Goal: Information Seeking & Learning: Learn about a topic

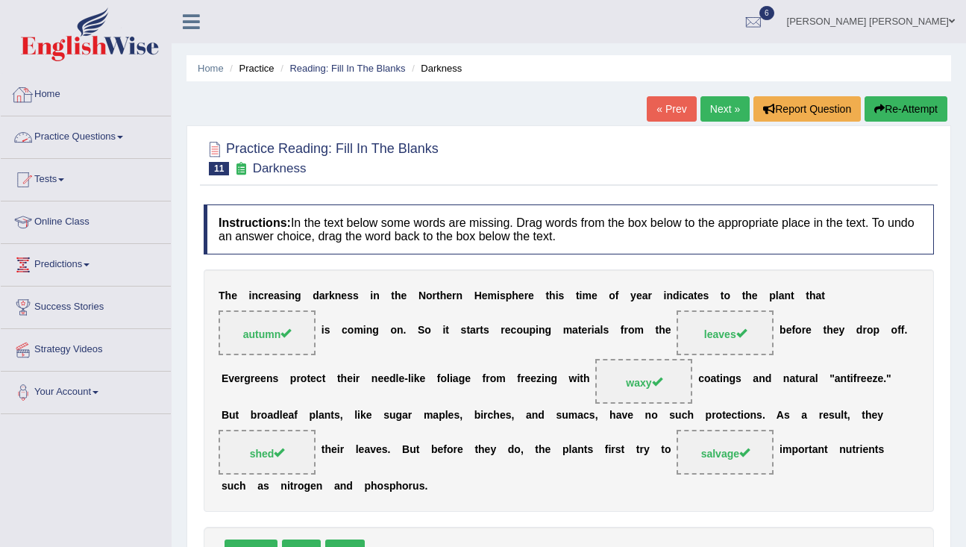
click at [34, 98] on link "Home" at bounding box center [86, 92] width 170 height 37
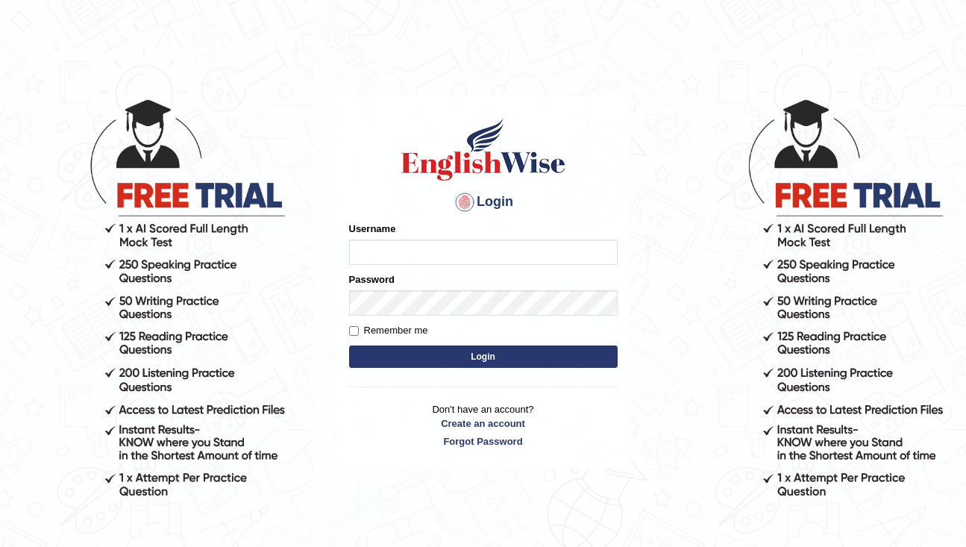
type input "rderzi"
click at [441, 362] on button "Login" at bounding box center [483, 356] width 269 height 22
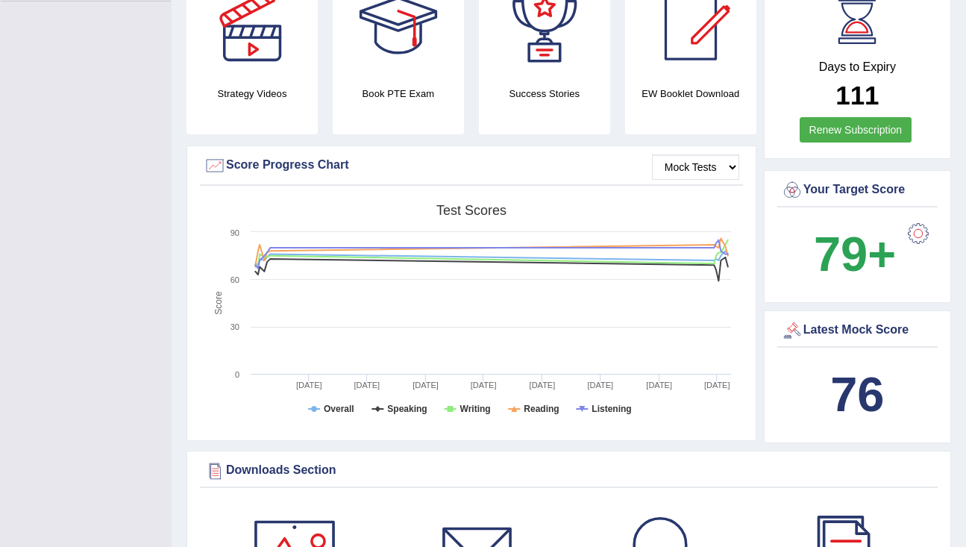
scroll to position [550, 0]
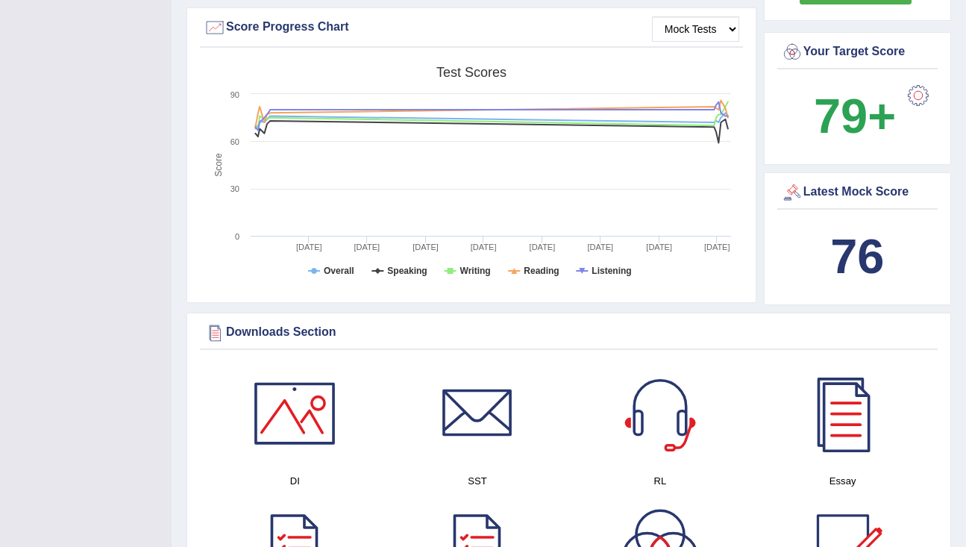
click at [915, 81] on div at bounding box center [918, 96] width 30 height 30
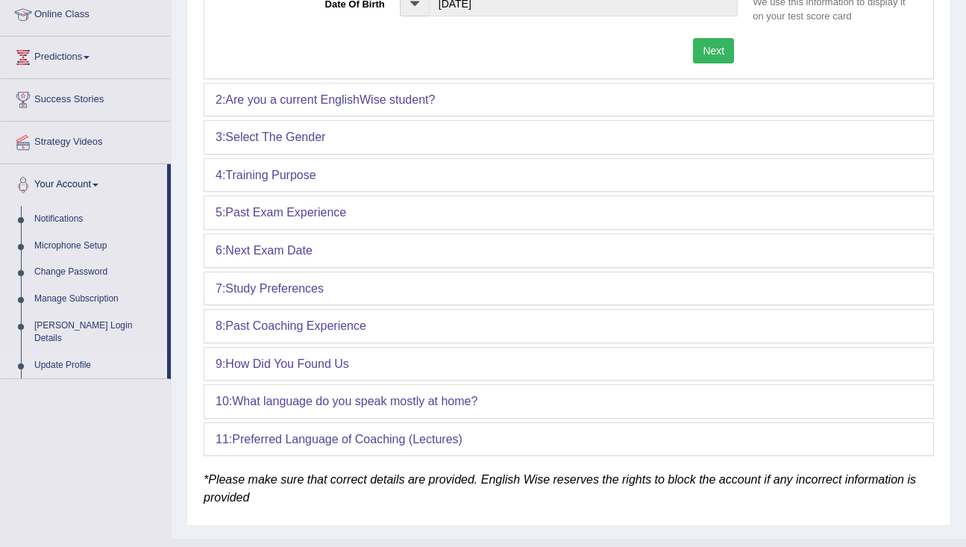
scroll to position [236, 0]
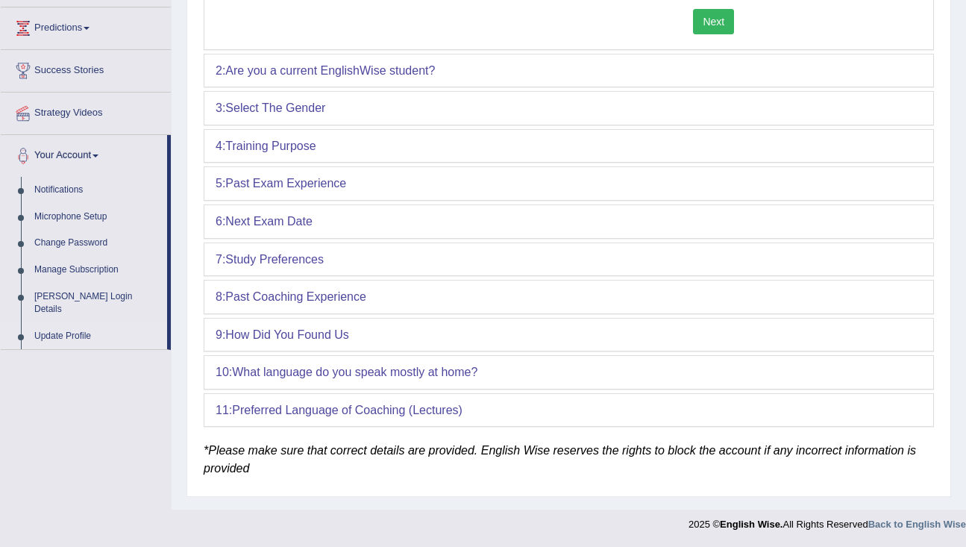
click at [292, 215] on b "Next Exam Date" at bounding box center [268, 221] width 87 height 13
click at [298, 178] on b "Past Exam Experience" at bounding box center [285, 183] width 121 height 13
click at [307, 66] on b "Are you a current EnglishWise student?" at bounding box center [330, 70] width 210 height 13
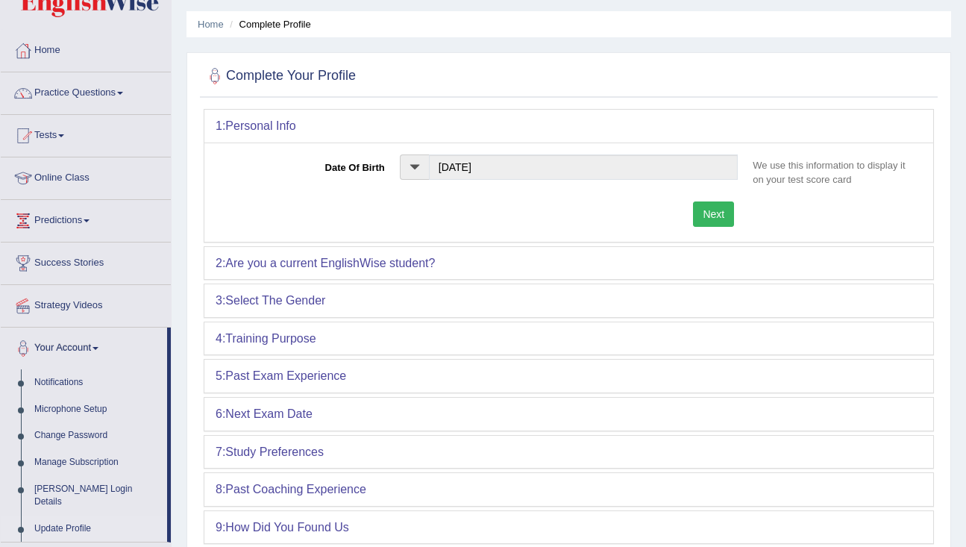
scroll to position [24, 0]
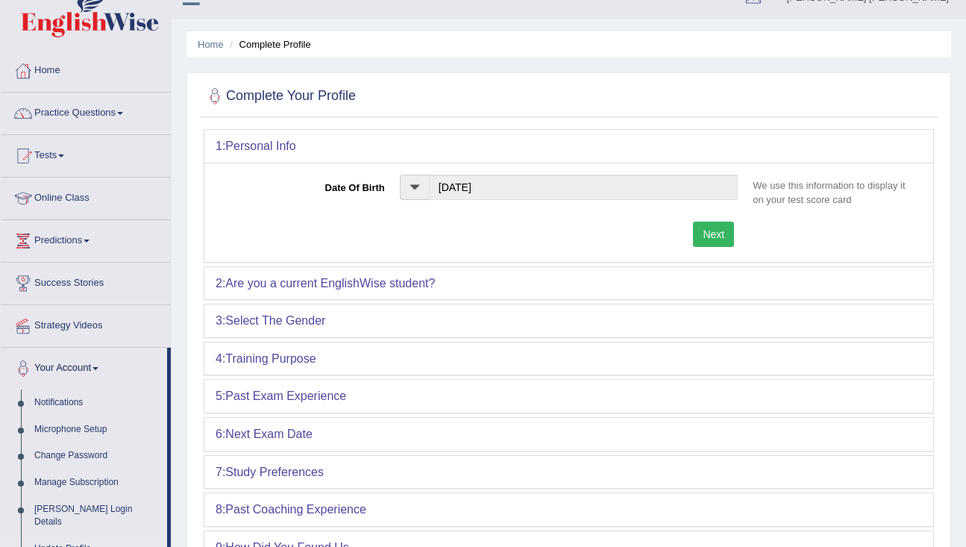
click at [704, 234] on button "Next" at bounding box center [713, 234] width 41 height 25
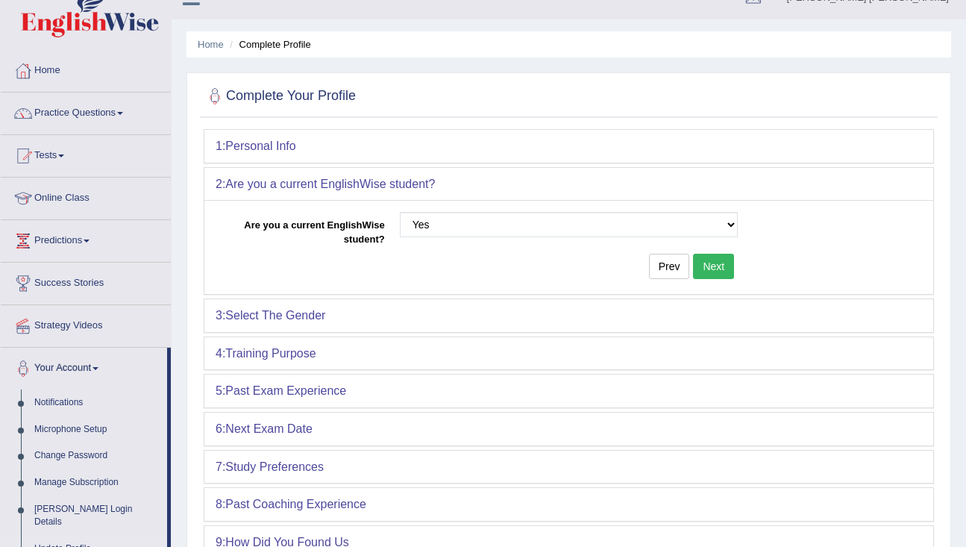
click at [721, 269] on button "Next" at bounding box center [713, 266] width 41 height 25
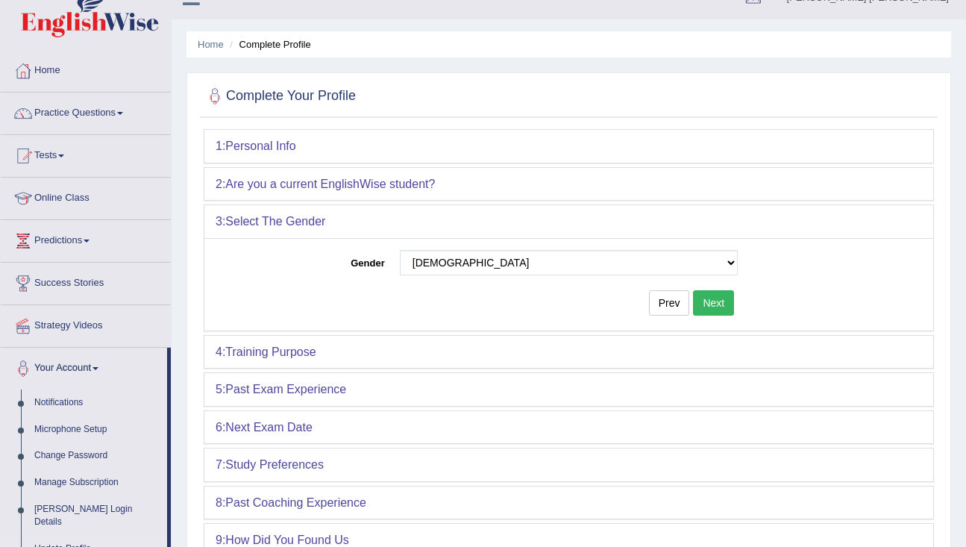
click at [716, 299] on button "Next" at bounding box center [713, 302] width 41 height 25
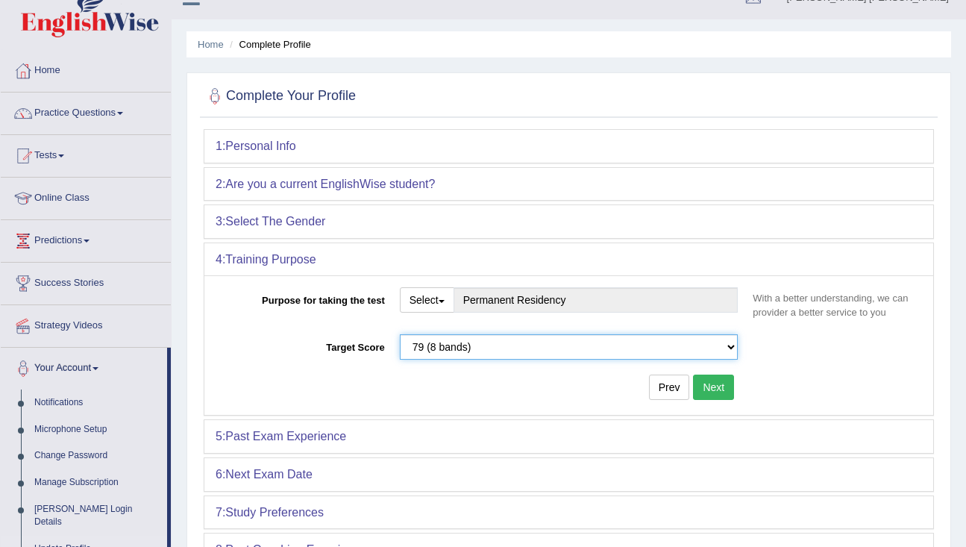
click at [717, 348] on select "Please select the correct value 50 (6 bands) 58 (6.5 bands) 65 (7 bands) 79 (8 …" at bounding box center [569, 346] width 339 height 25
click at [73, 119] on link "Practice Questions" at bounding box center [86, 110] width 170 height 37
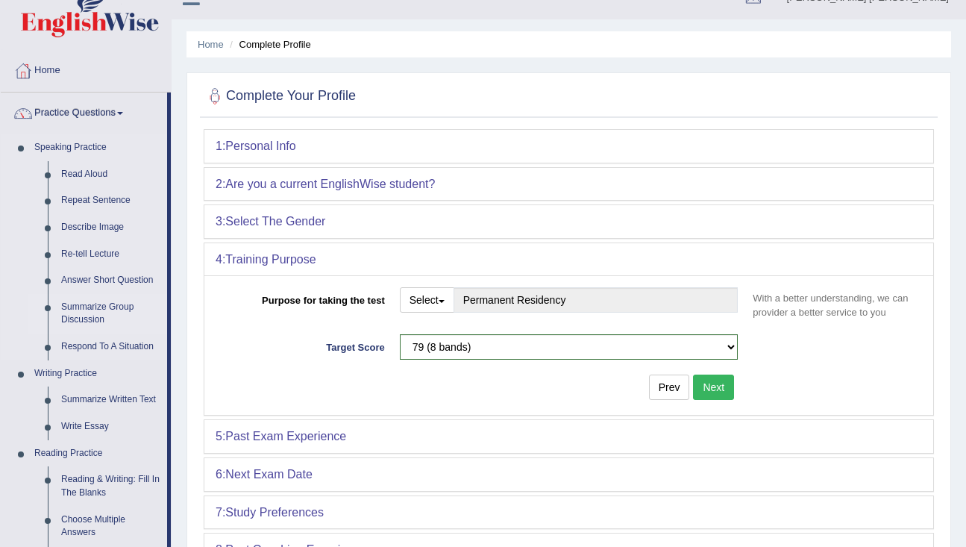
click at [91, 316] on link "Summarize Group Discussion" at bounding box center [110, 314] width 113 height 40
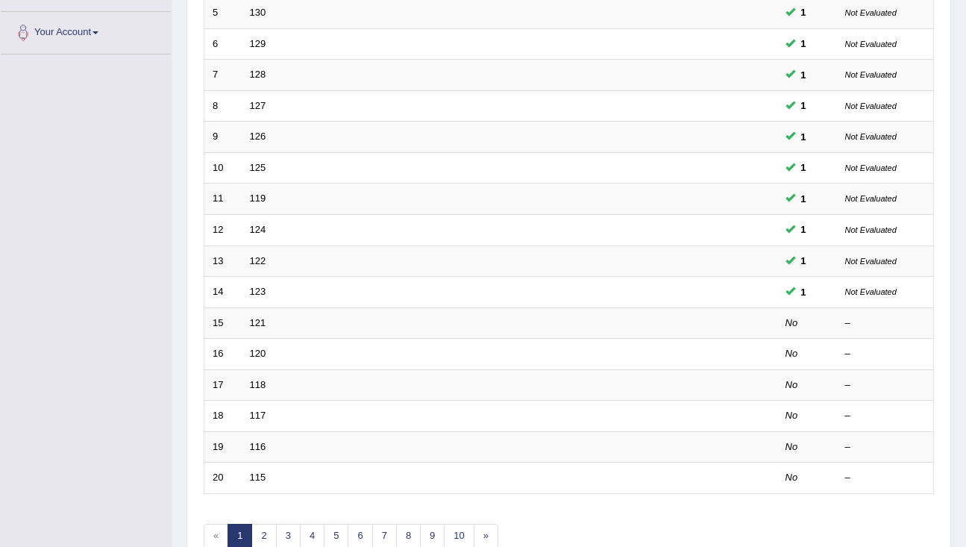
scroll to position [369, 0]
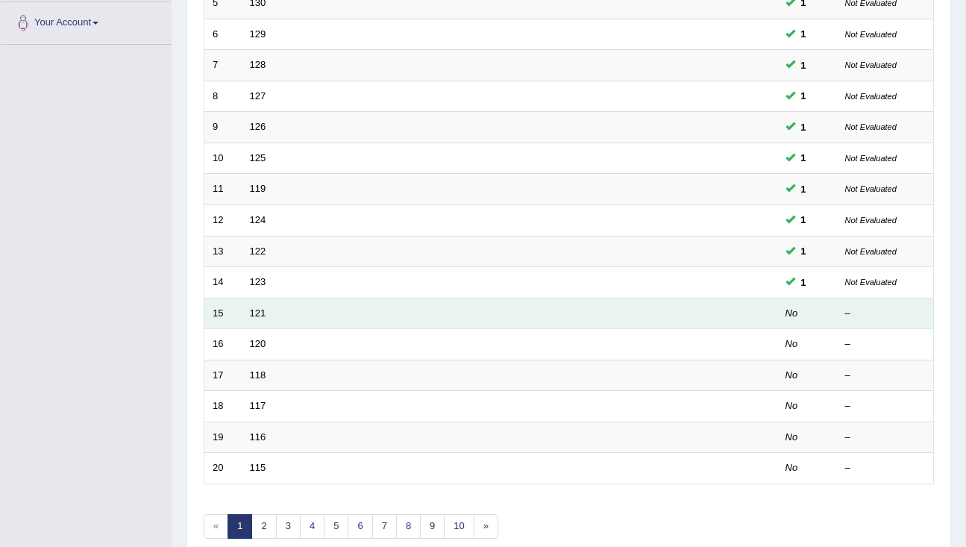
click at [266, 312] on td "121" at bounding box center [454, 313] width 424 height 31
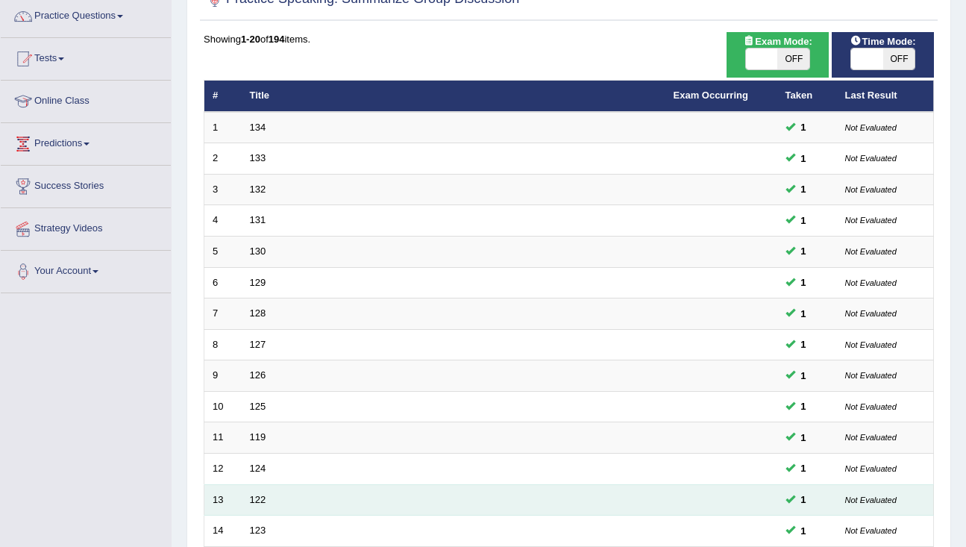
scroll to position [0, 0]
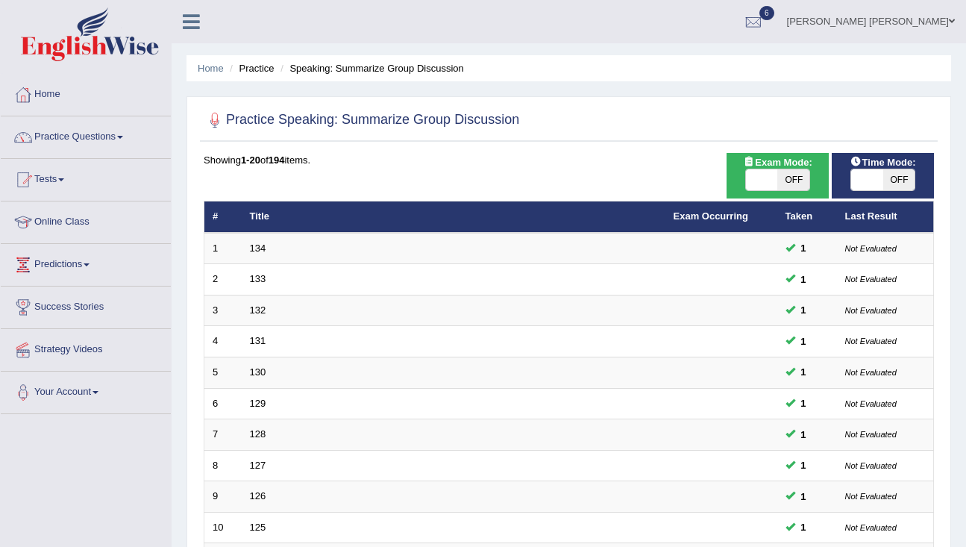
click at [890, 177] on span "OFF" at bounding box center [899, 179] width 32 height 21
checkbox input "true"
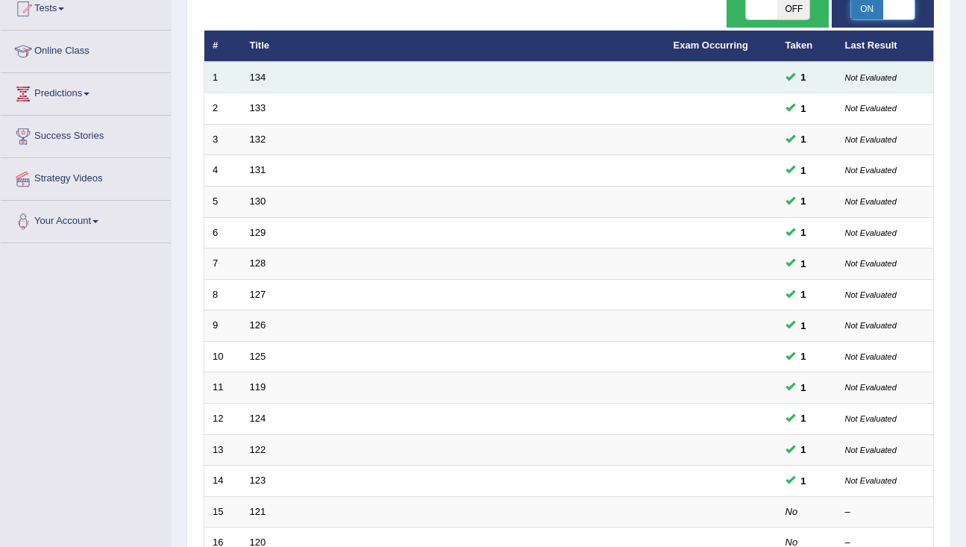
scroll to position [212, 0]
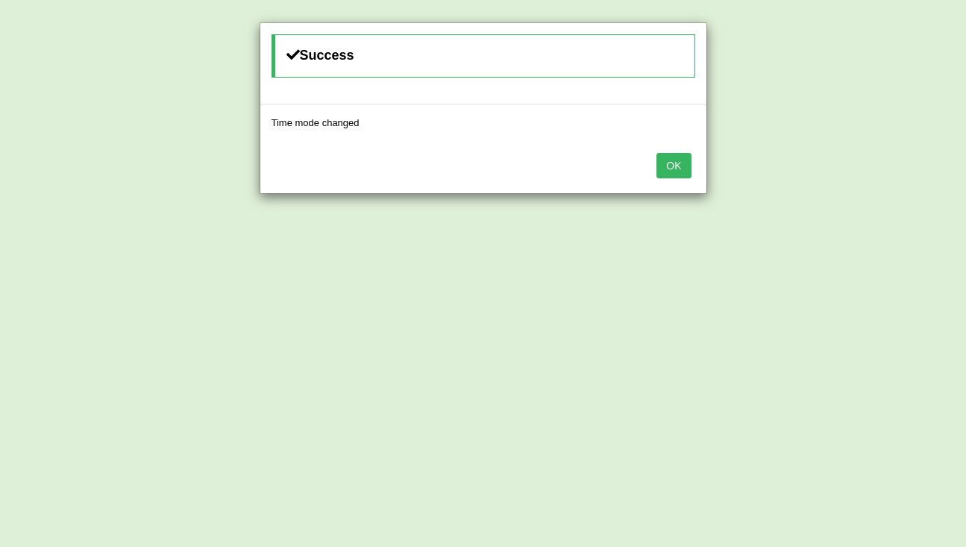
click at [673, 159] on button "OK" at bounding box center [673, 165] width 34 height 25
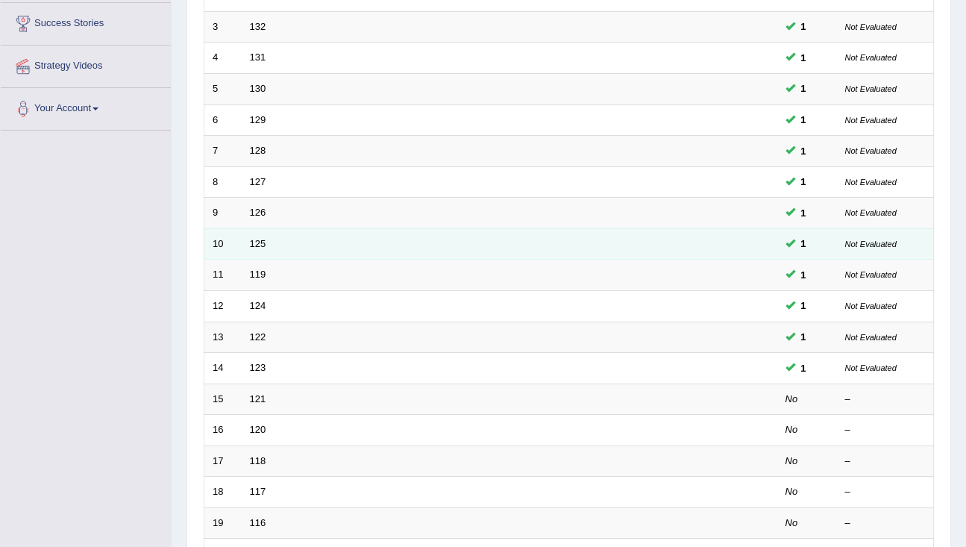
scroll to position [322, 0]
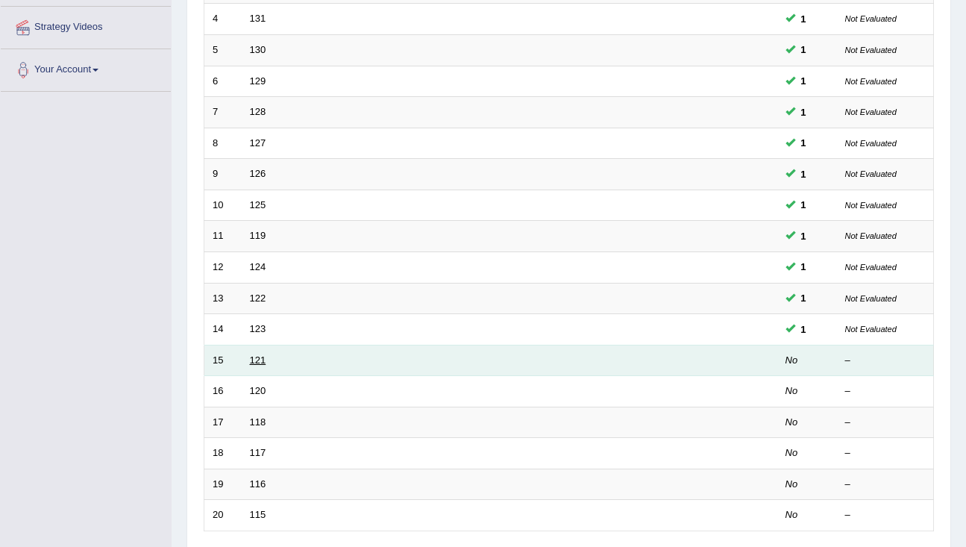
click at [260, 361] on link "121" at bounding box center [258, 359] width 16 height 11
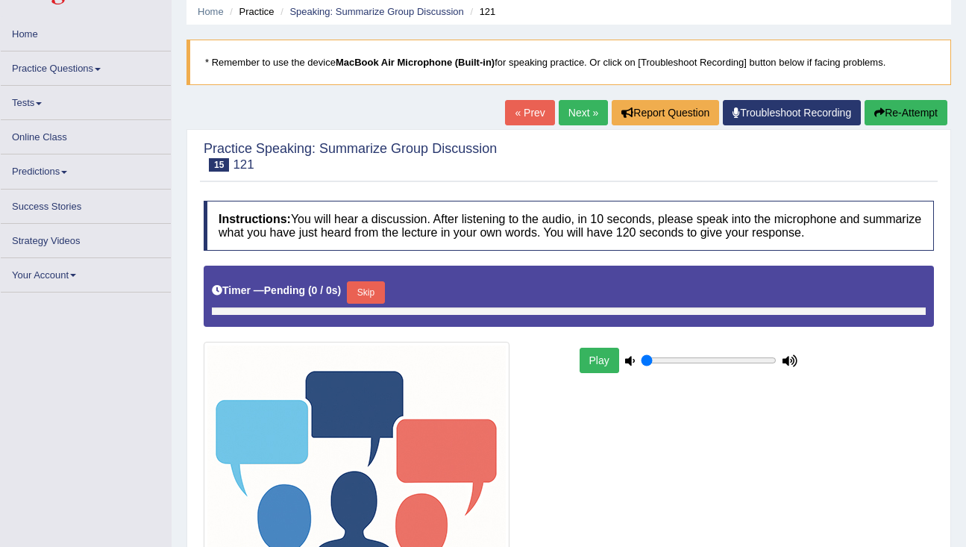
type input "1"
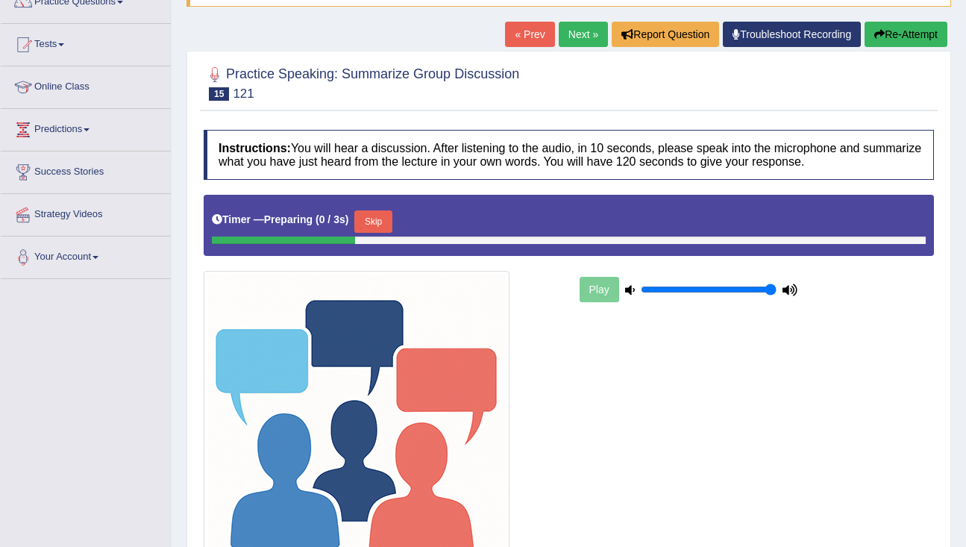
scroll to position [140, 0]
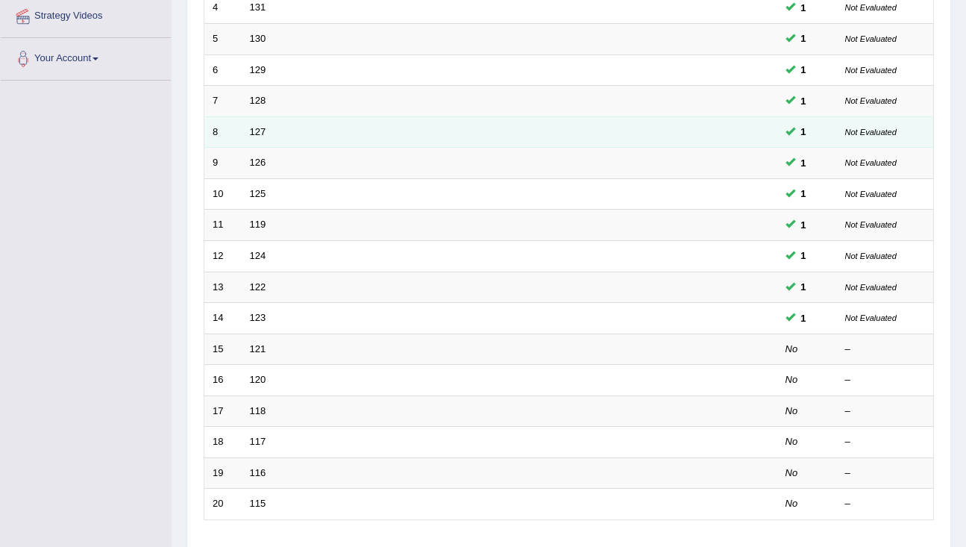
scroll to position [167, 0]
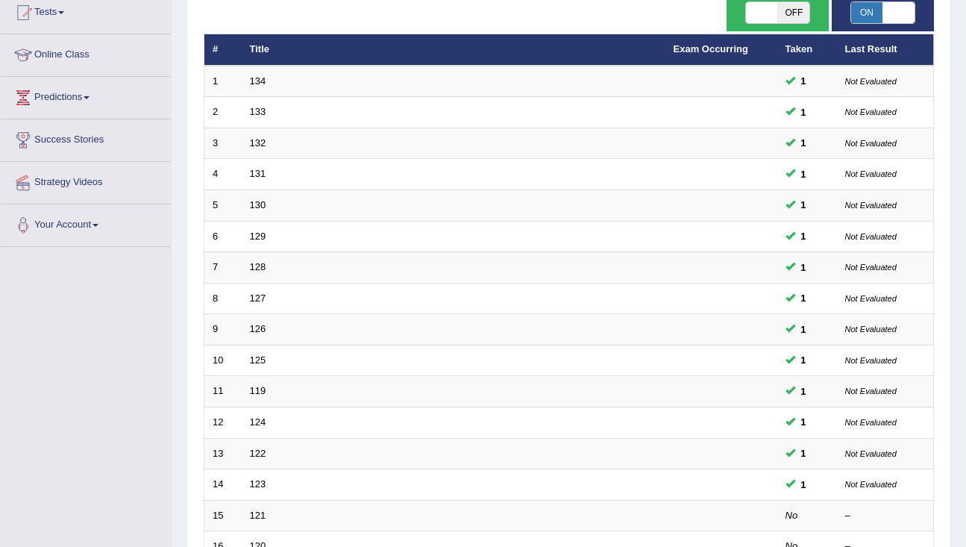
click at [873, 18] on span "ON" at bounding box center [867, 12] width 32 height 21
checkbox input "false"
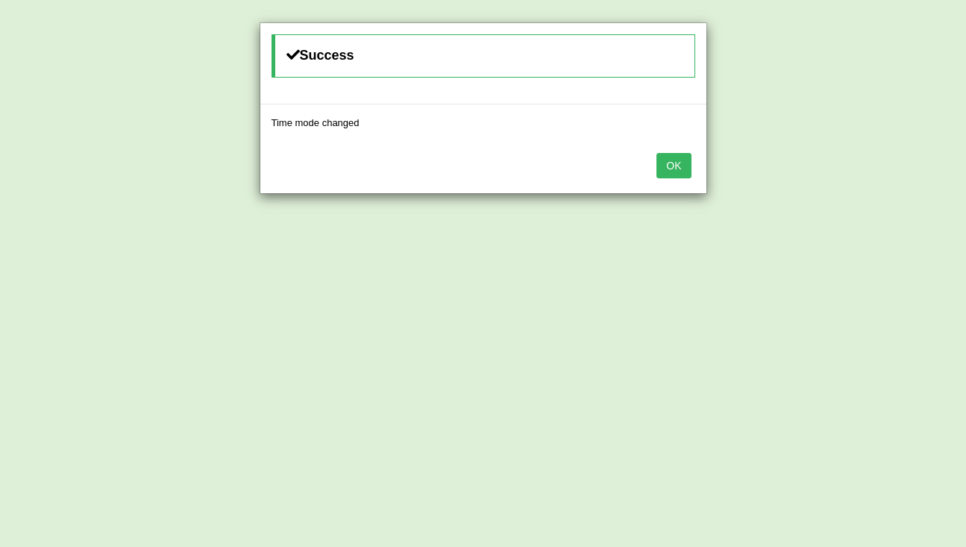
click at [672, 167] on button "OK" at bounding box center [673, 165] width 34 height 25
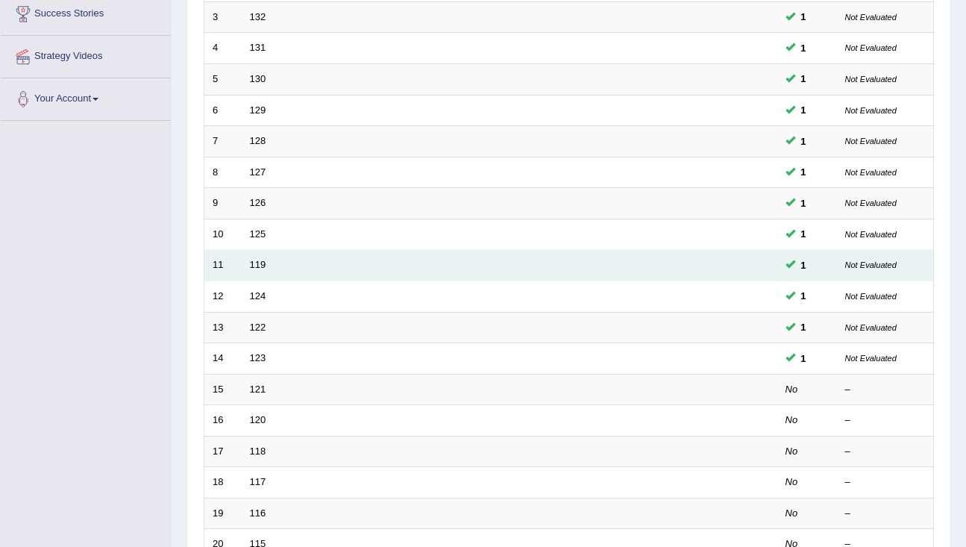
scroll to position [347, 0]
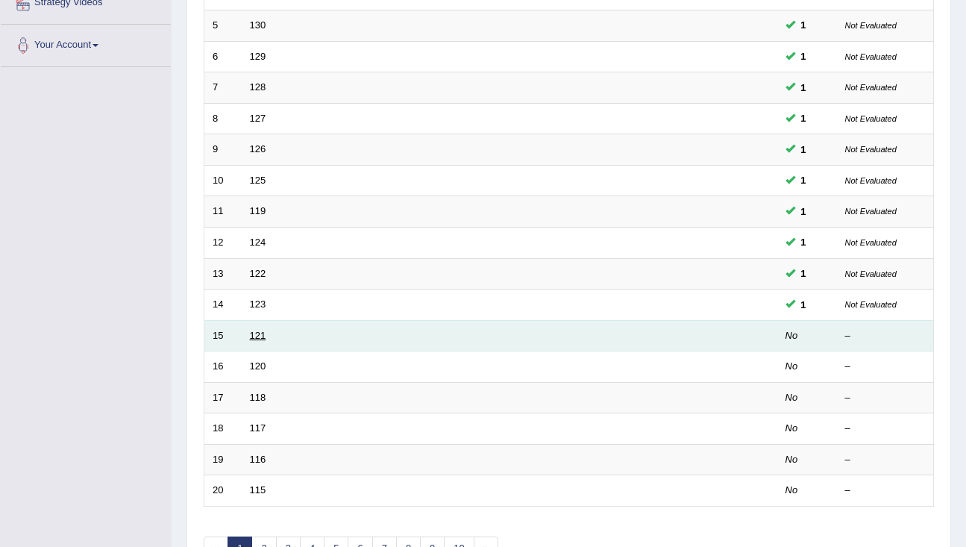
click at [257, 336] on link "121" at bounding box center [258, 335] width 16 height 11
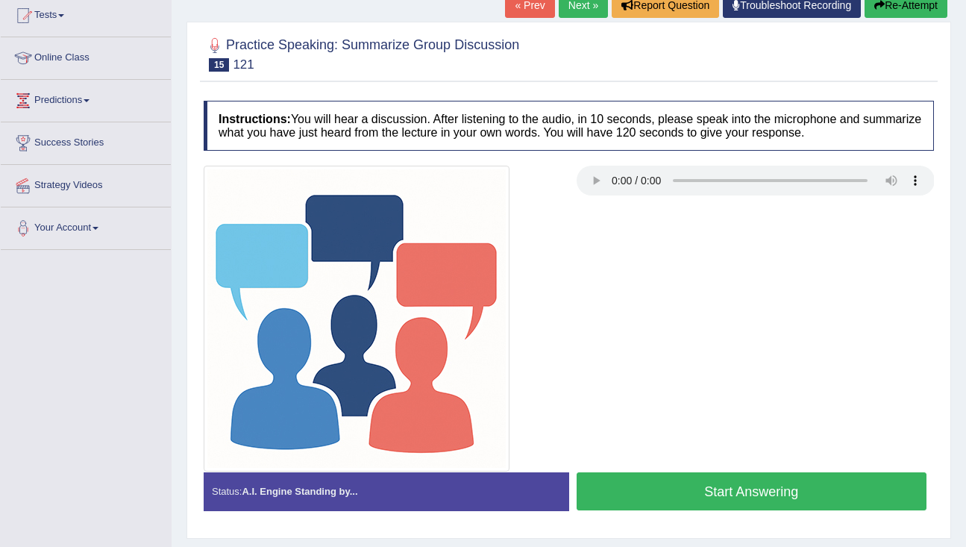
scroll to position [165, 0]
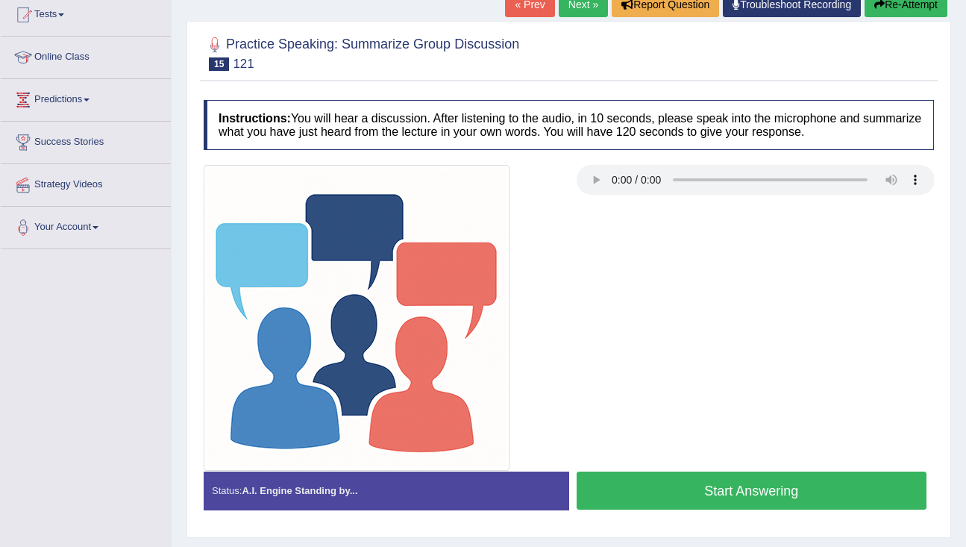
click at [670, 487] on button "Start Answering" at bounding box center [752, 490] width 351 height 38
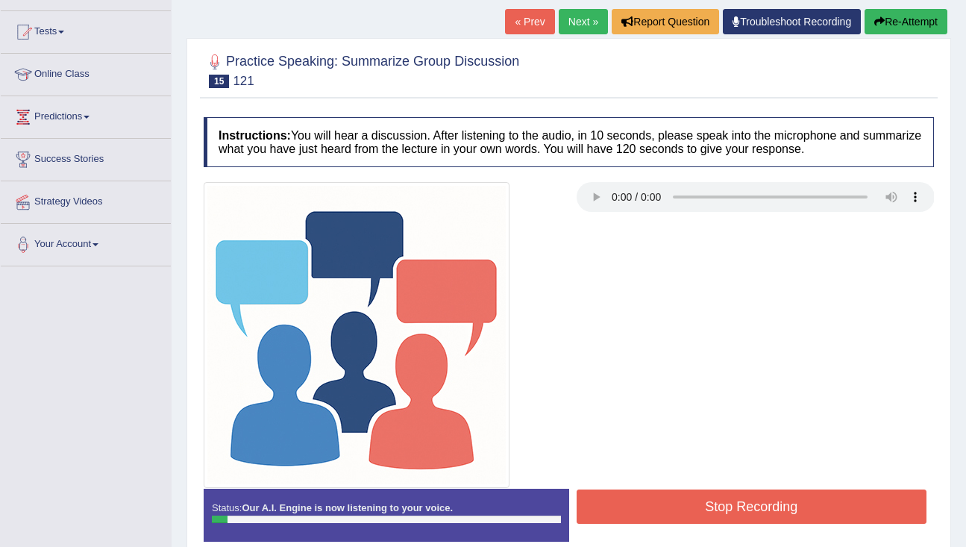
scroll to position [149, 0]
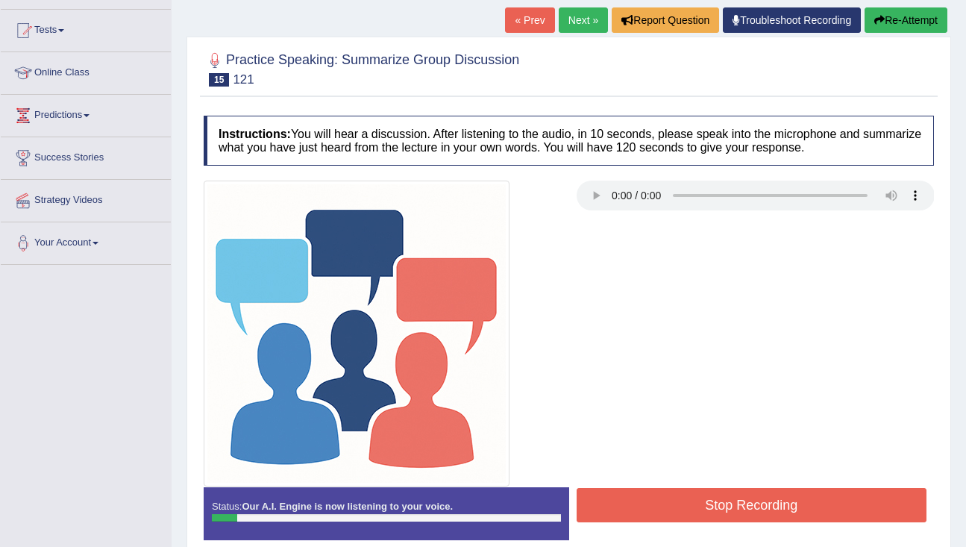
click at [903, 18] on button "Re-Attempt" at bounding box center [906, 19] width 83 height 25
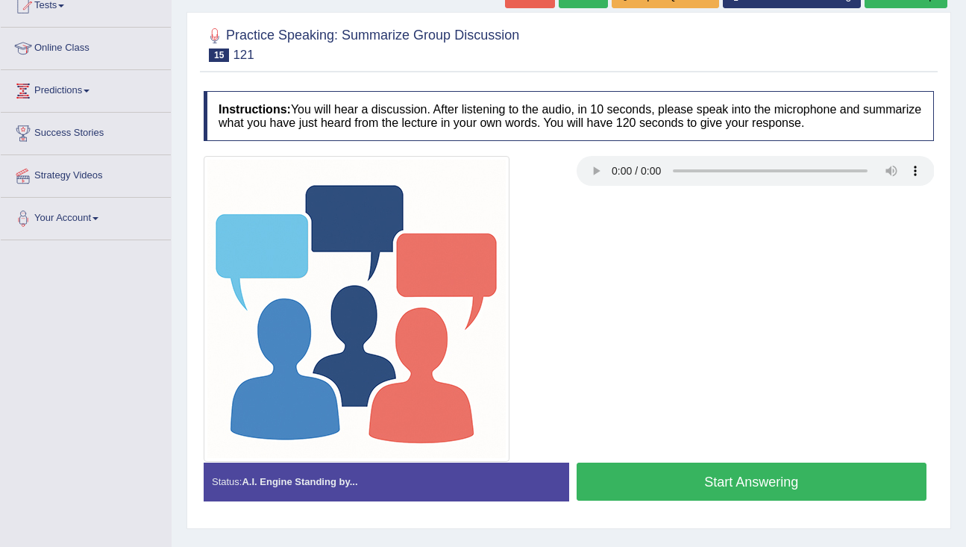
scroll to position [181, 0]
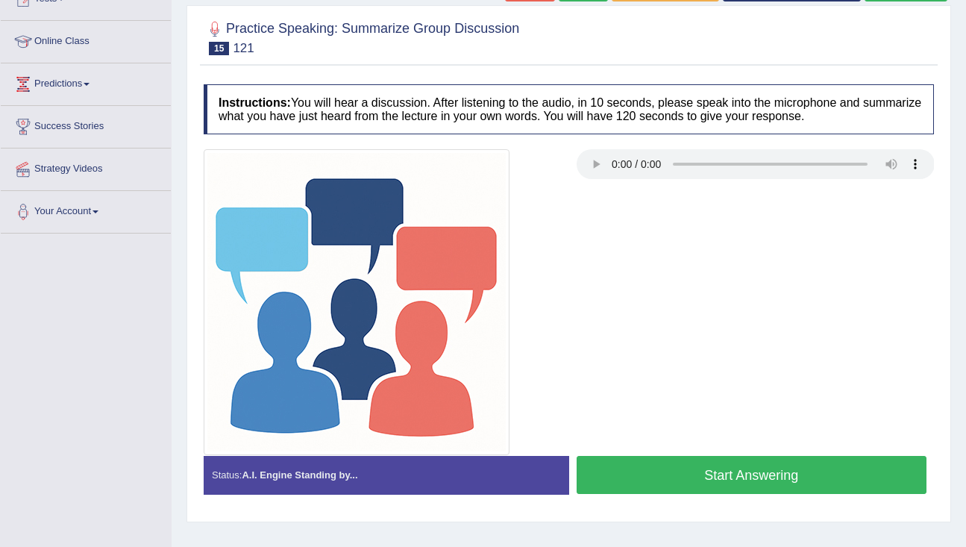
click at [690, 480] on button "Start Answering" at bounding box center [752, 475] width 351 height 38
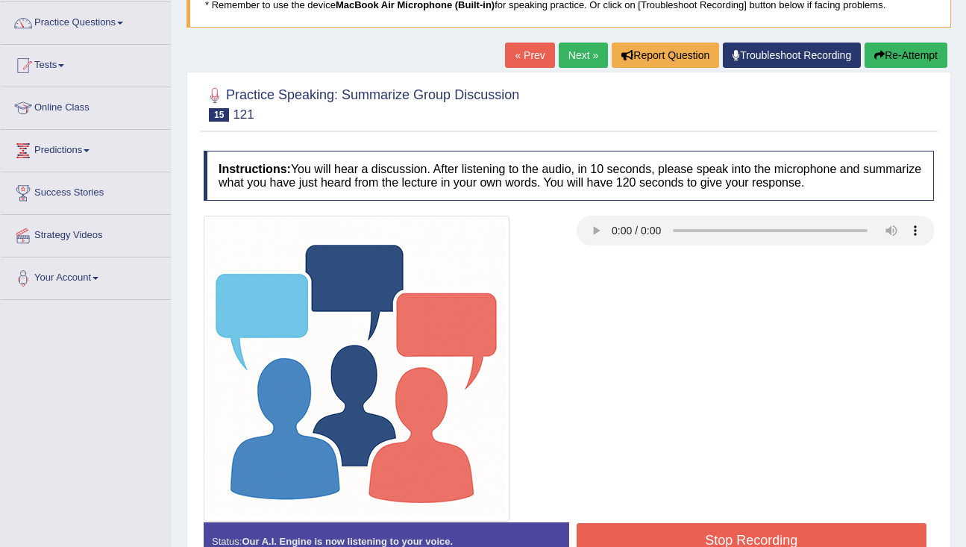
scroll to position [107, 0]
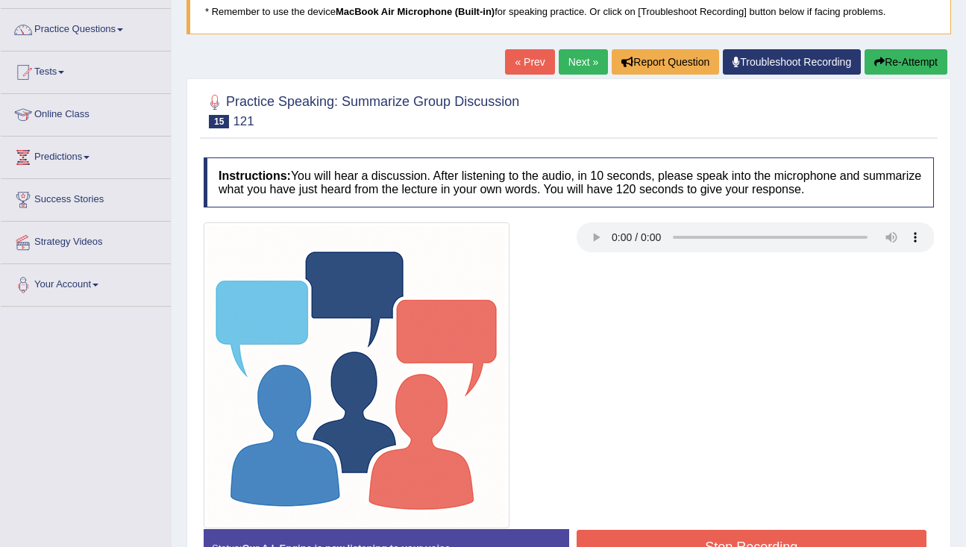
click at [893, 59] on button "Re-Attempt" at bounding box center [906, 61] width 83 height 25
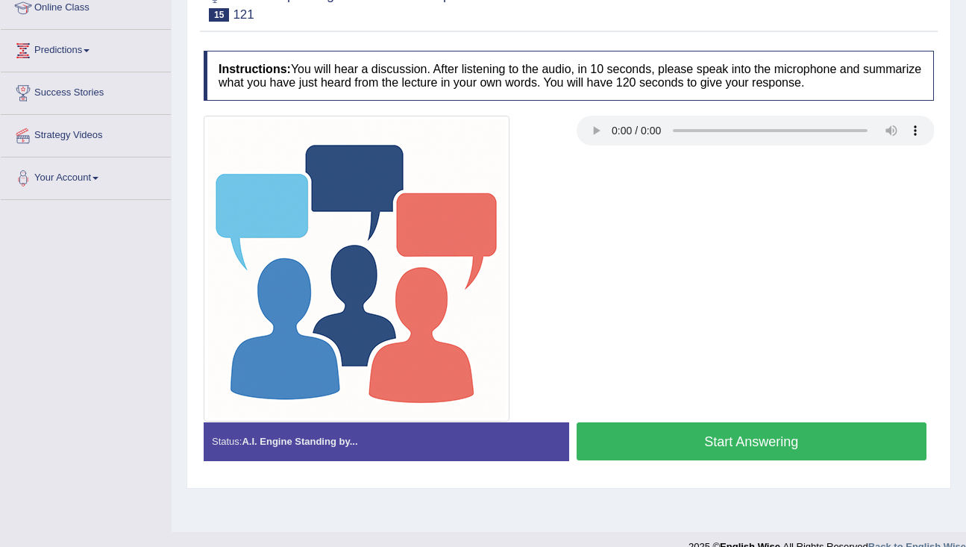
scroll to position [220, 0]
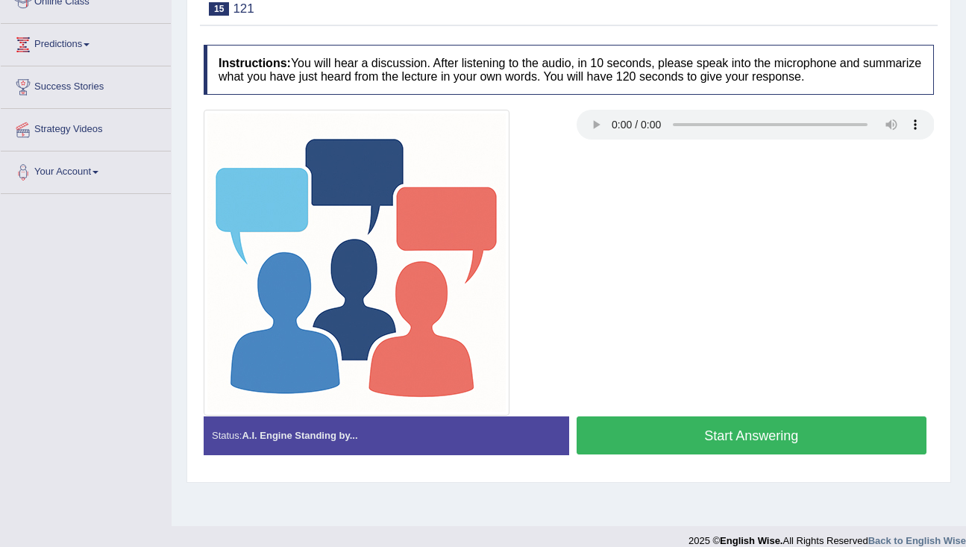
click at [690, 437] on button "Start Answering" at bounding box center [752, 435] width 351 height 38
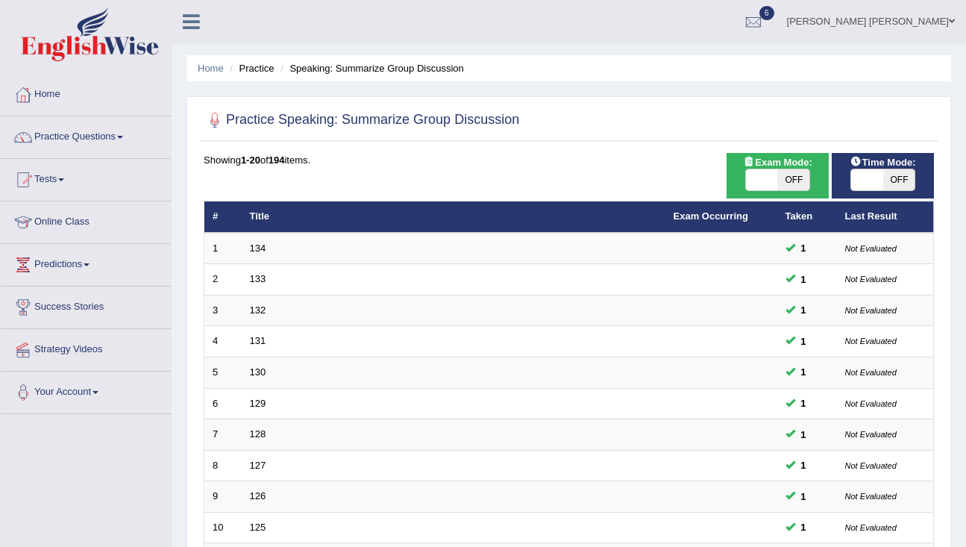
click at [900, 180] on span "OFF" at bounding box center [899, 179] width 32 height 21
checkbox input "true"
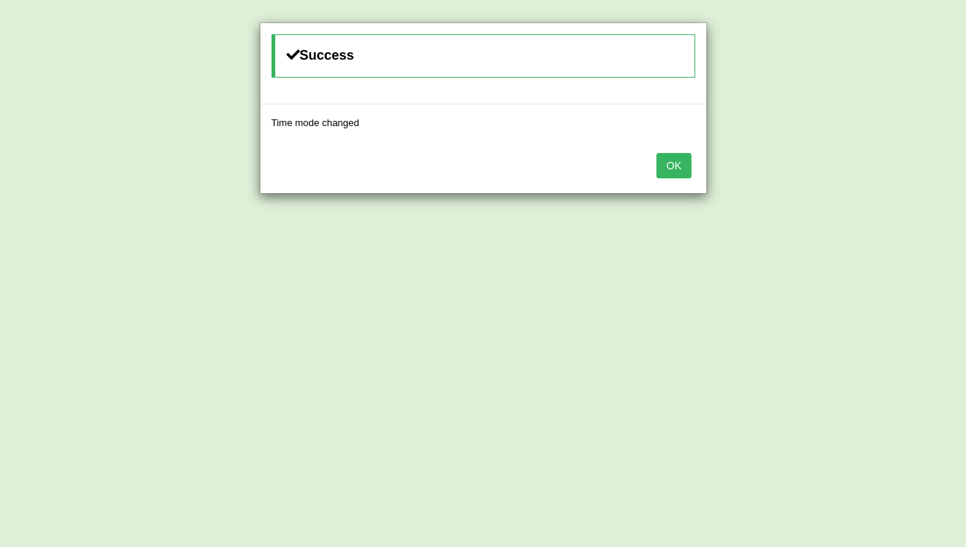
click at [683, 164] on button "OK" at bounding box center [673, 165] width 34 height 25
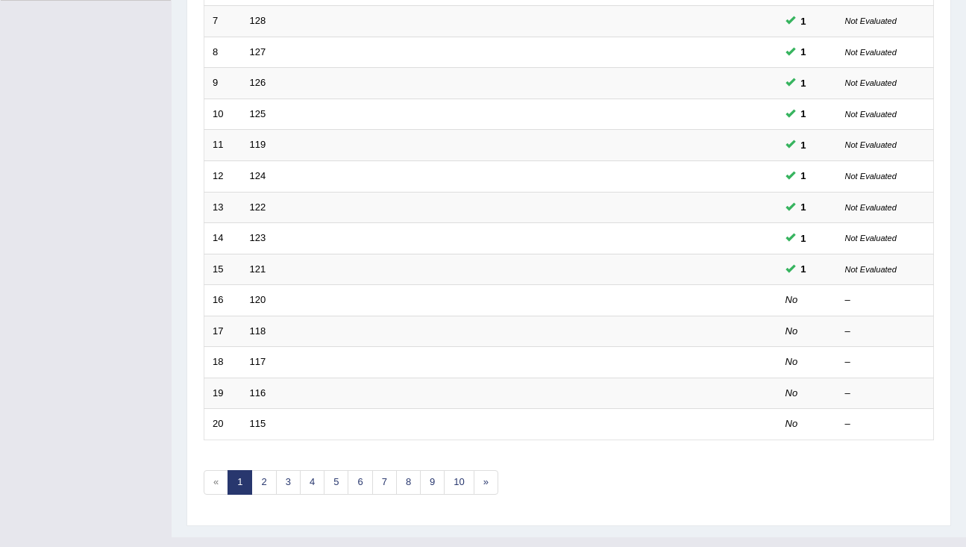
scroll to position [441, 0]
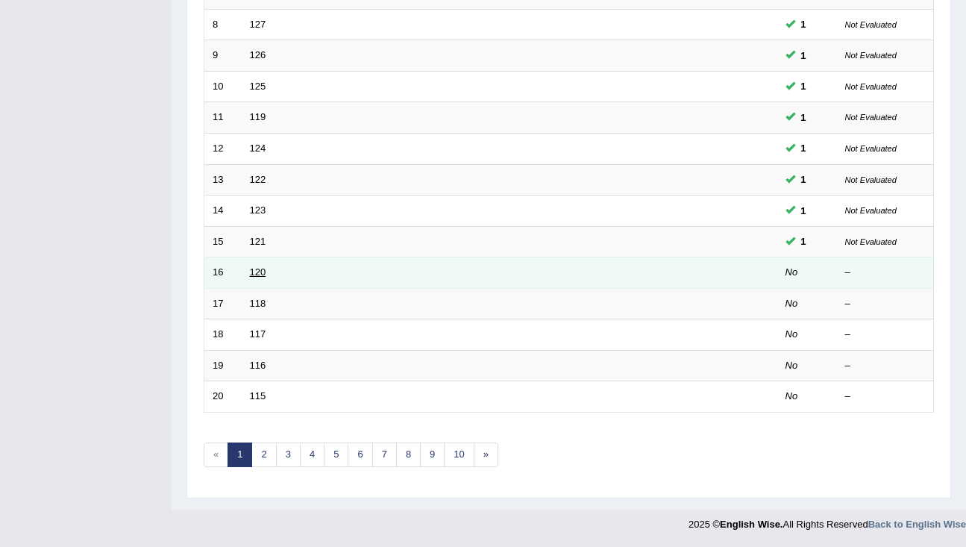
click at [261, 272] on link "120" at bounding box center [258, 271] width 16 height 11
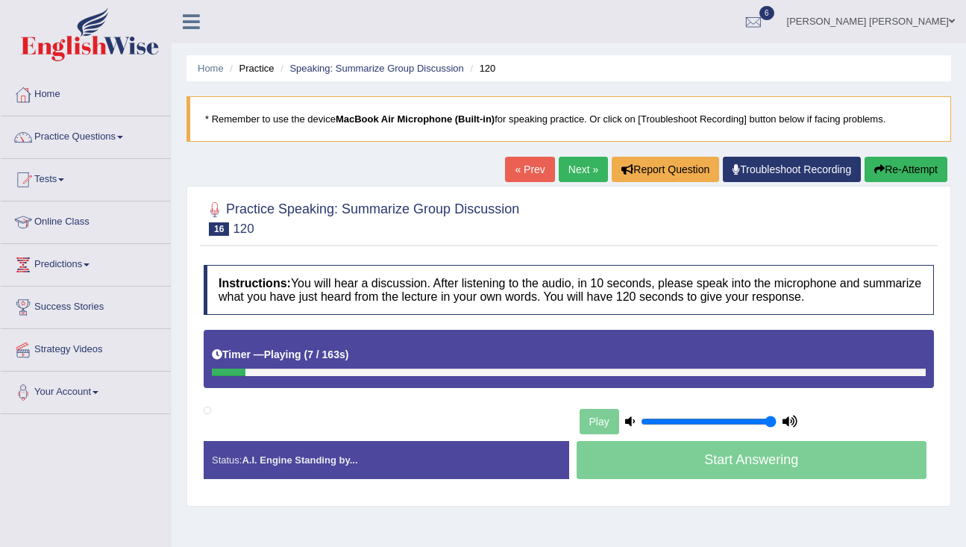
click at [889, 172] on button "Re-Attempt" at bounding box center [906, 169] width 83 height 25
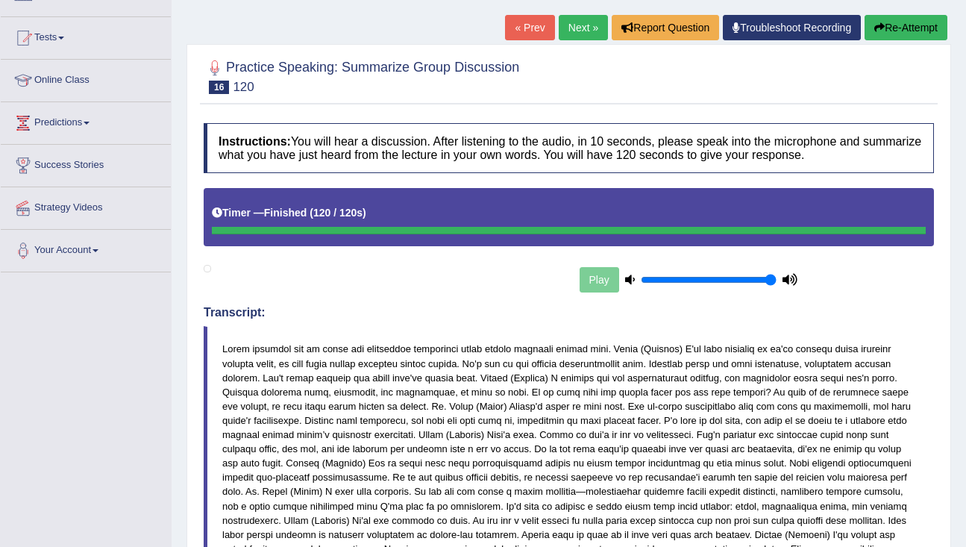
scroll to position [40, 0]
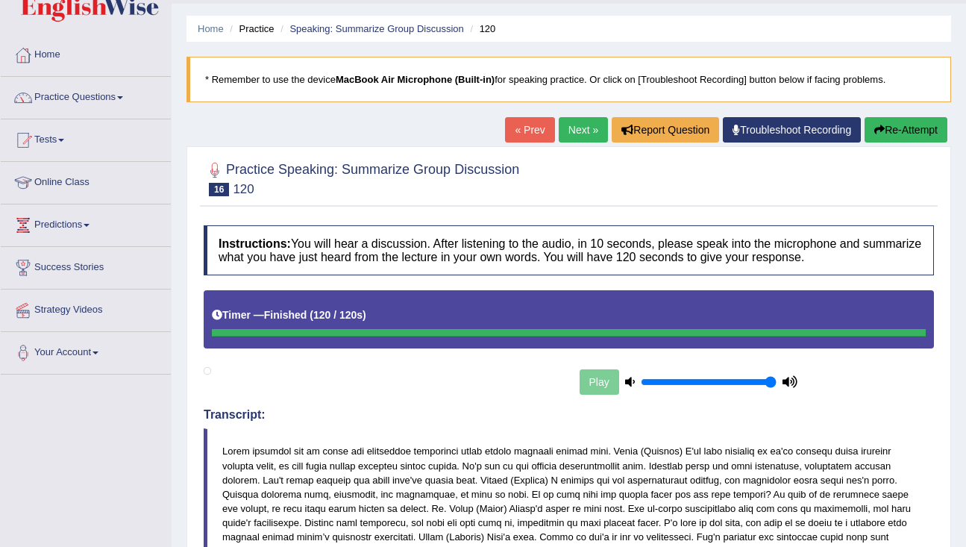
click at [586, 134] on link "Next »" at bounding box center [583, 129] width 49 height 25
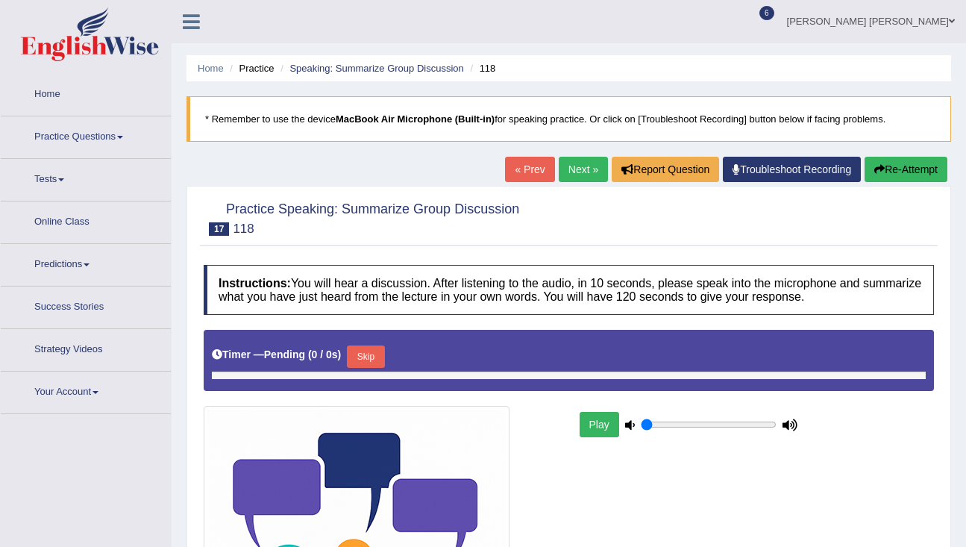
type input "1"
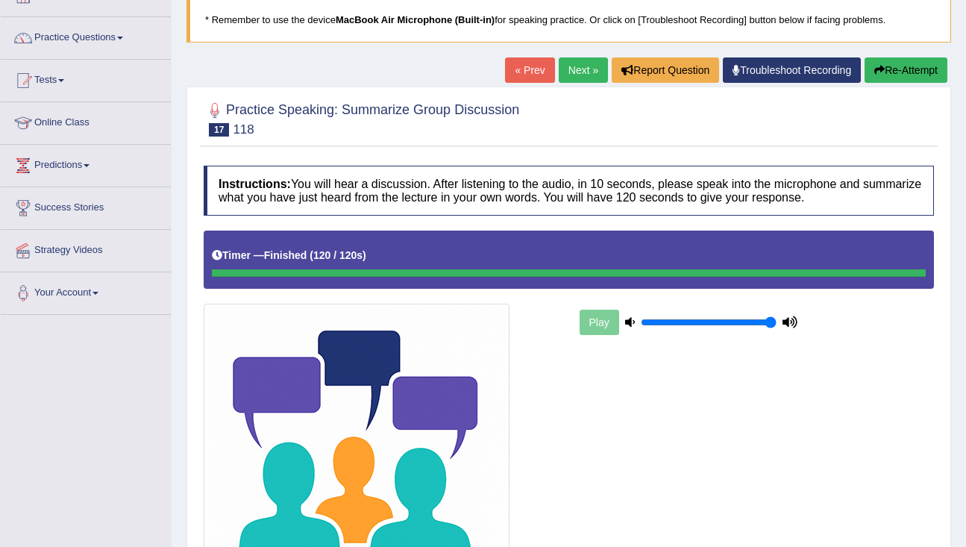
scroll to position [110, 0]
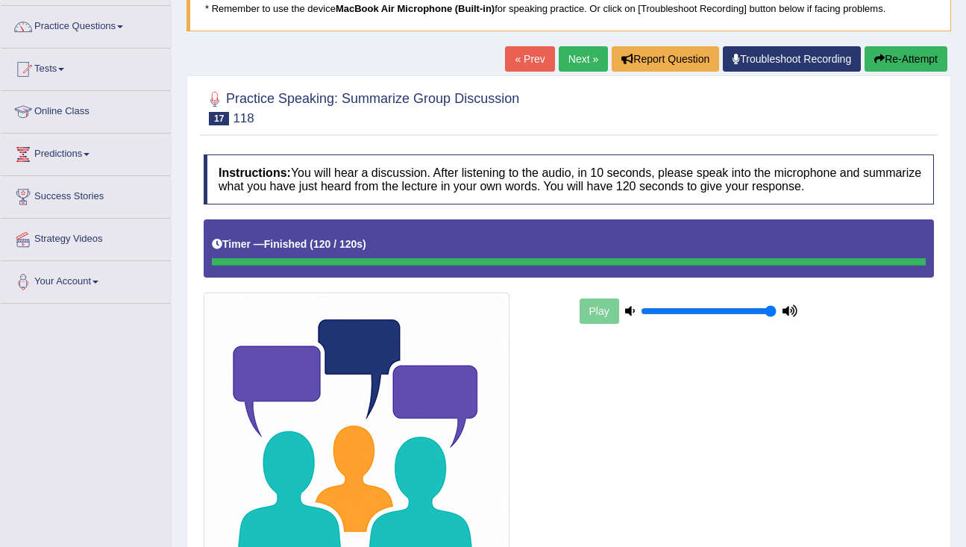
click at [574, 63] on link "Next »" at bounding box center [583, 58] width 49 height 25
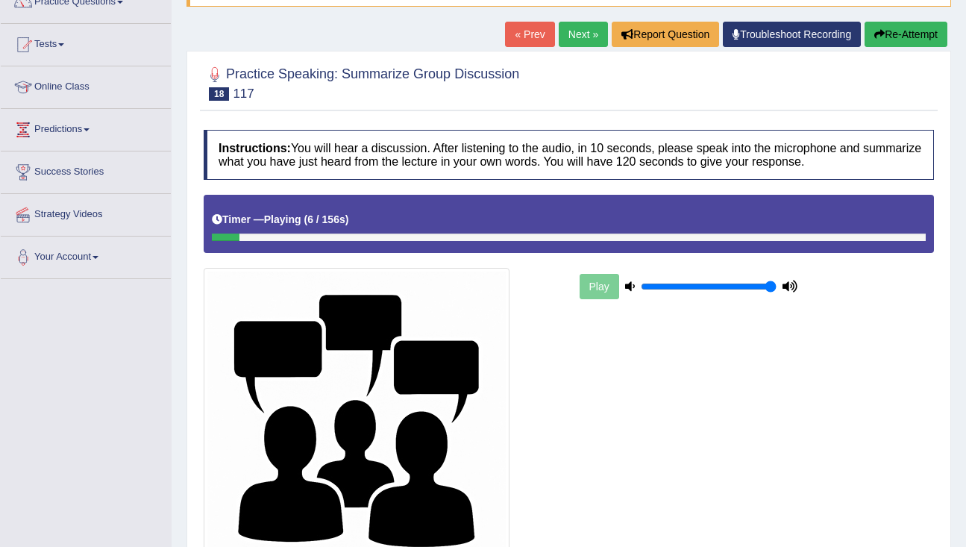
scroll to position [81, 0]
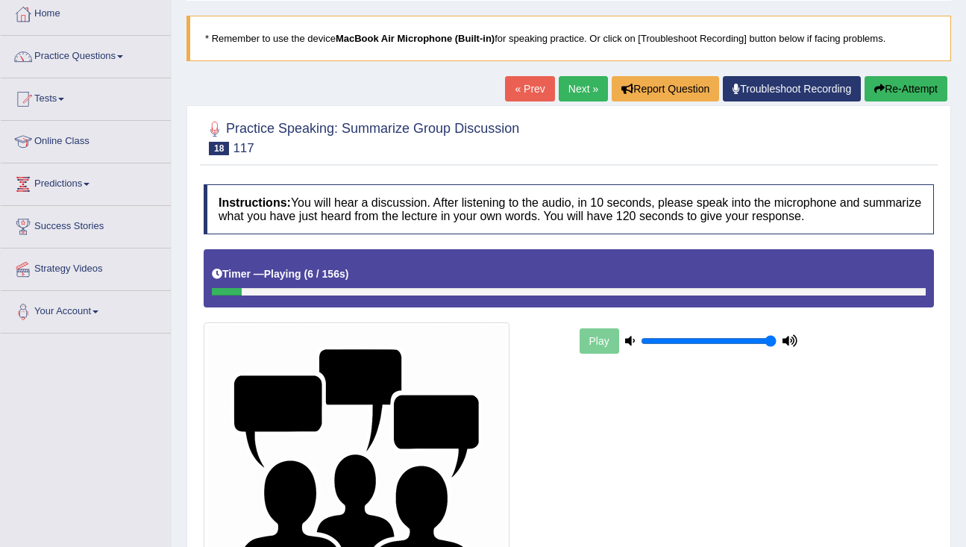
click at [876, 90] on icon "button" at bounding box center [879, 89] width 10 height 10
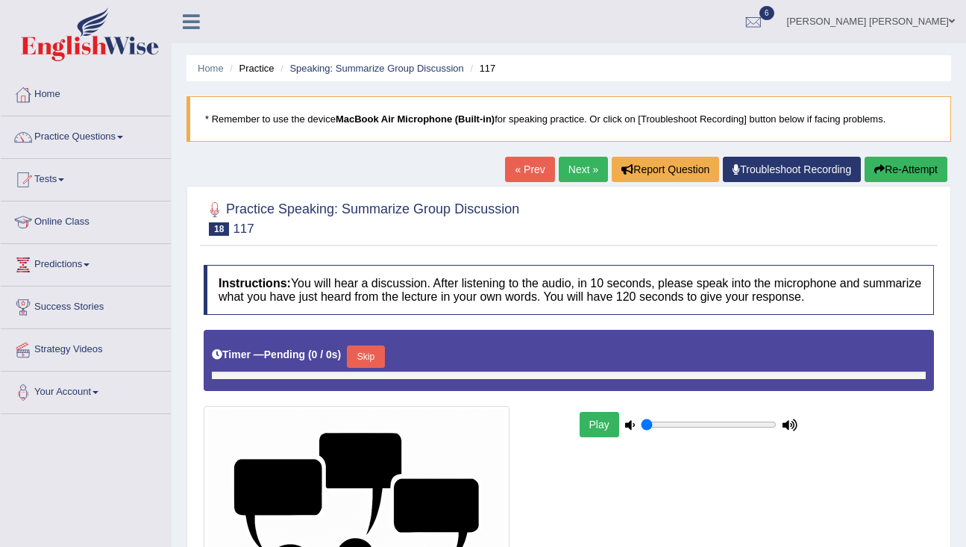
scroll to position [107, 0]
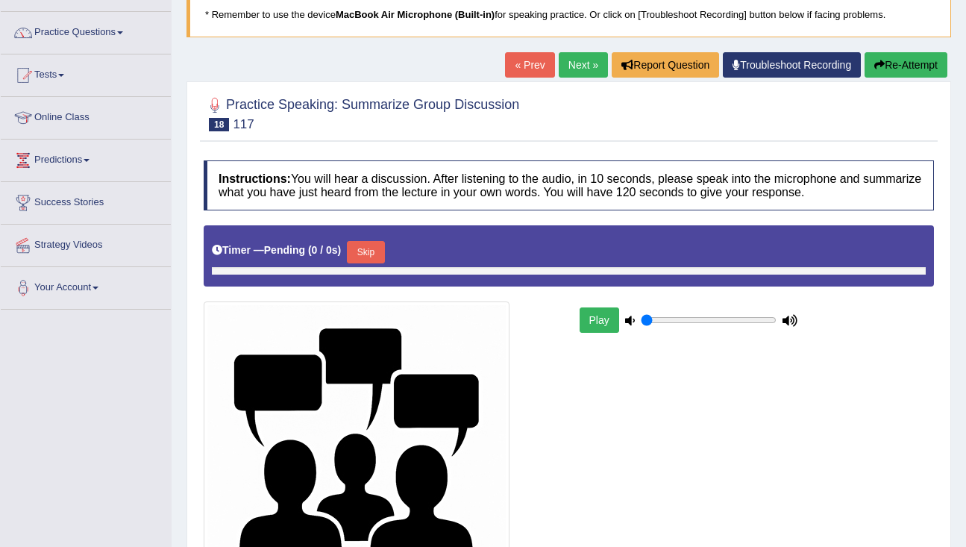
type input "1"
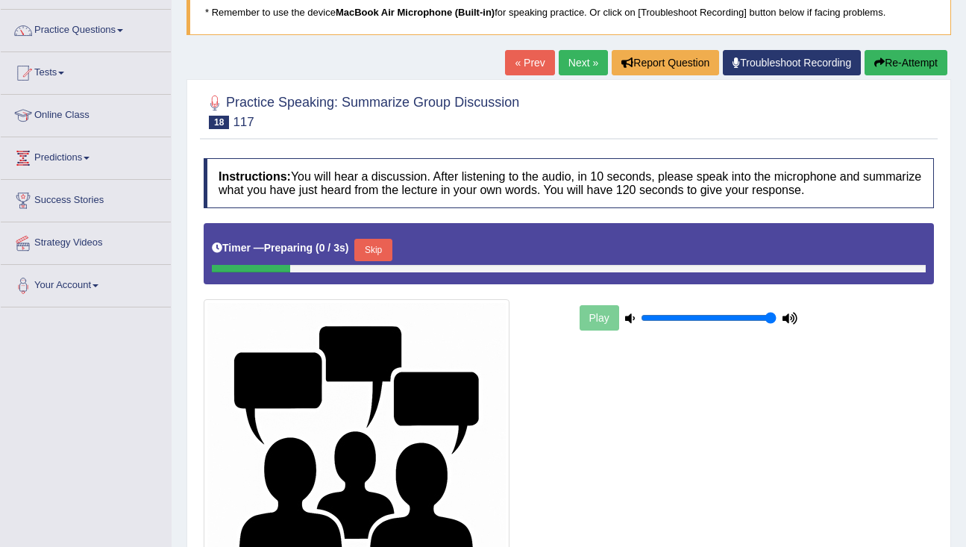
scroll to position [116, 0]
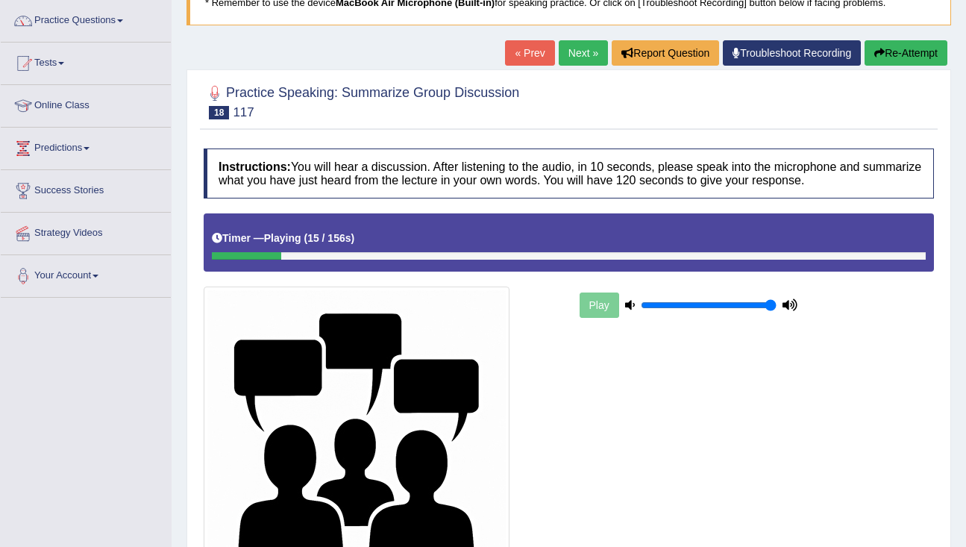
click at [900, 52] on button "Re-Attempt" at bounding box center [906, 52] width 83 height 25
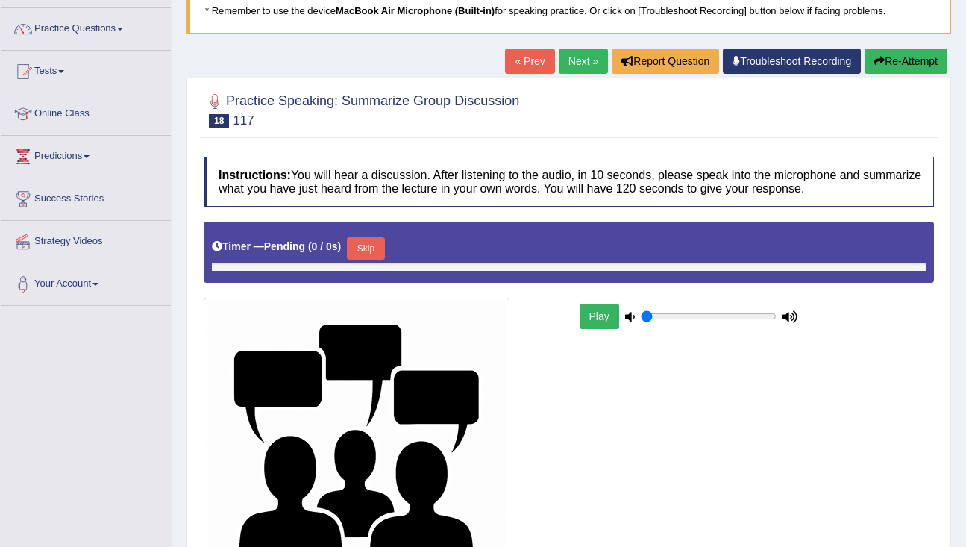
type input "1"
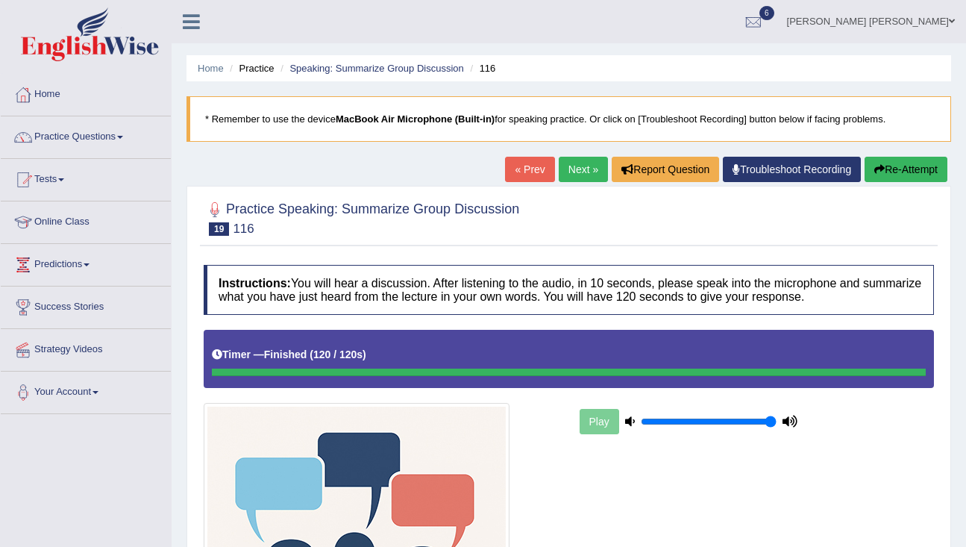
click at [570, 168] on link "Next »" at bounding box center [583, 169] width 49 height 25
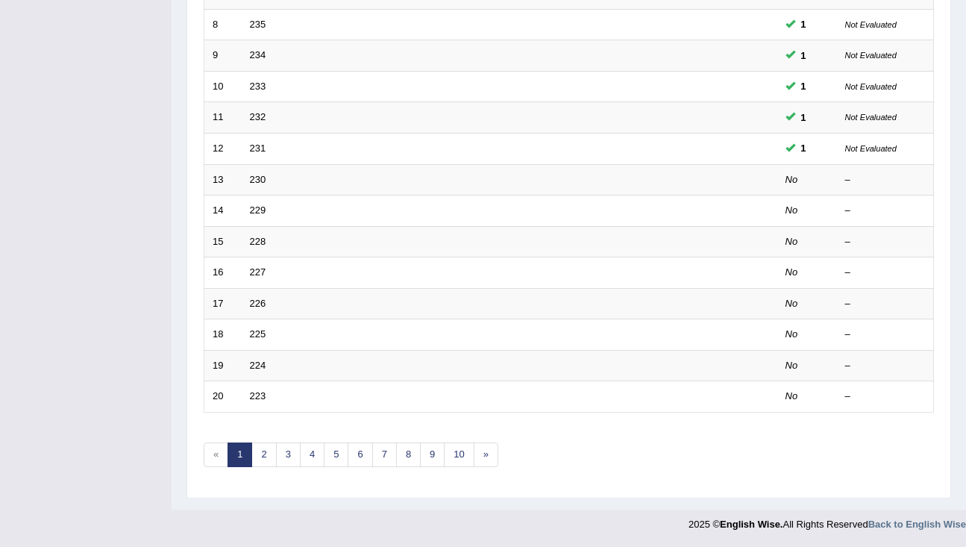
scroll to position [441, 0]
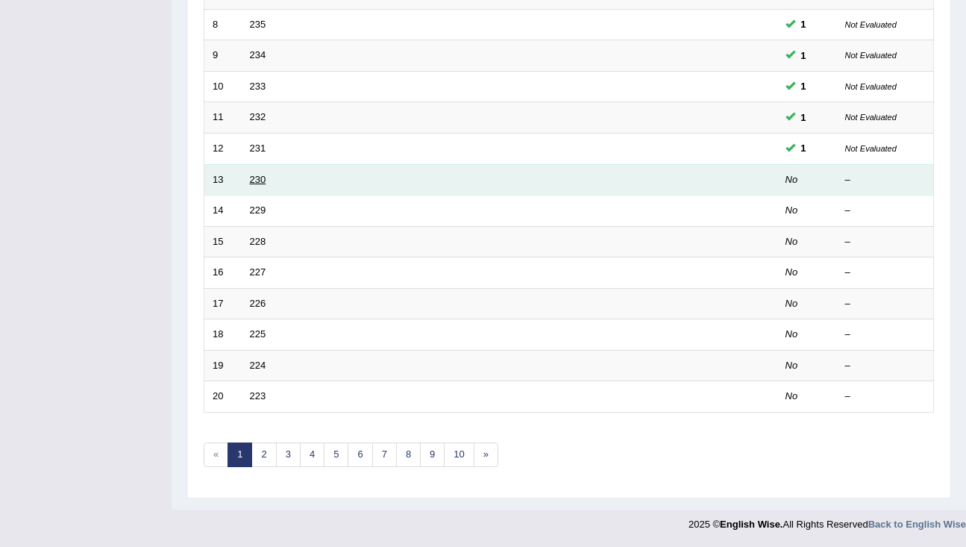
click at [257, 178] on link "230" at bounding box center [258, 179] width 16 height 11
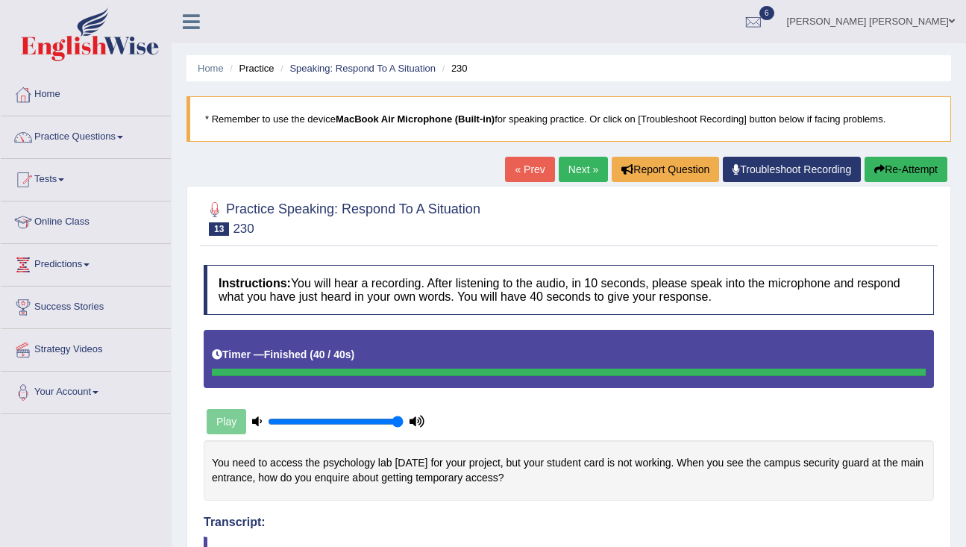
click at [578, 168] on link "Next »" at bounding box center [583, 169] width 49 height 25
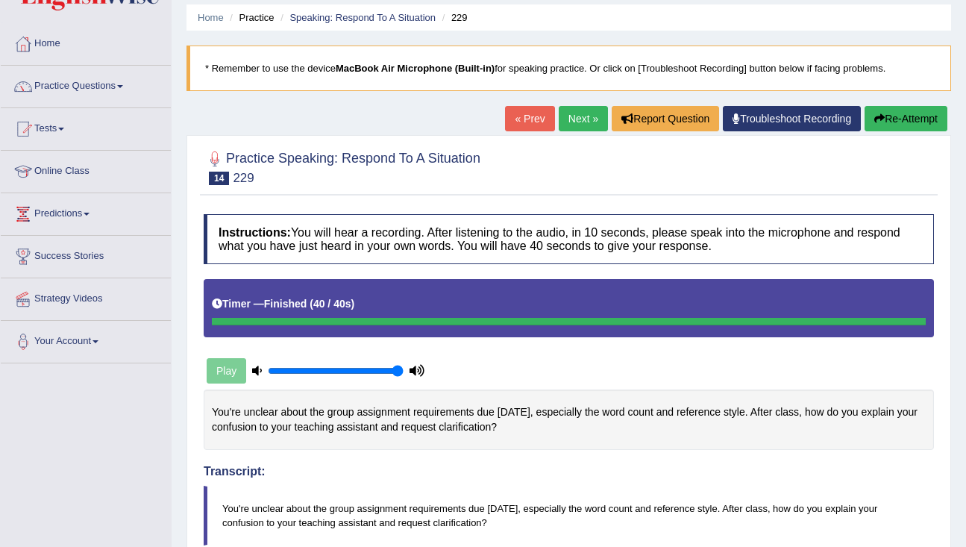
scroll to position [26, 0]
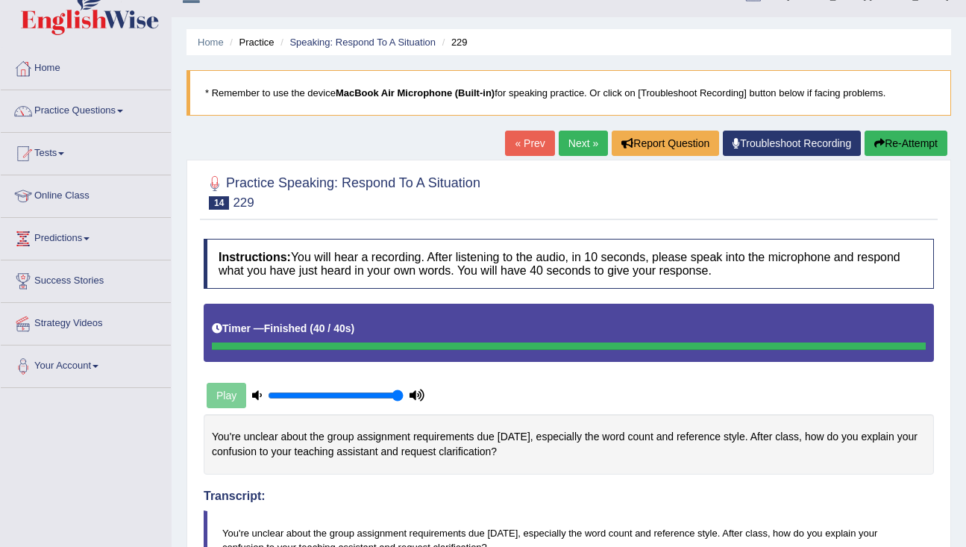
click at [577, 145] on link "Next »" at bounding box center [583, 143] width 49 height 25
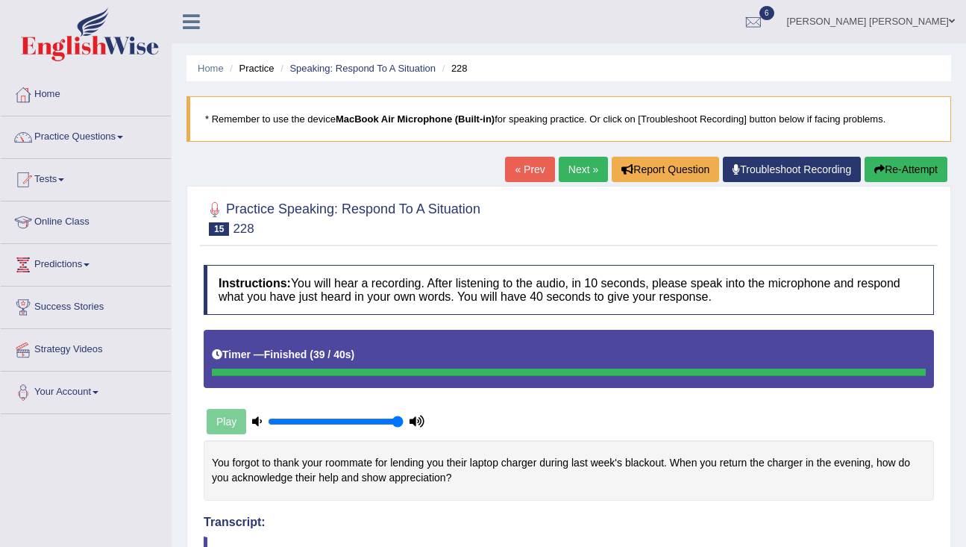
click at [888, 175] on button "Re-Attempt" at bounding box center [906, 169] width 83 height 25
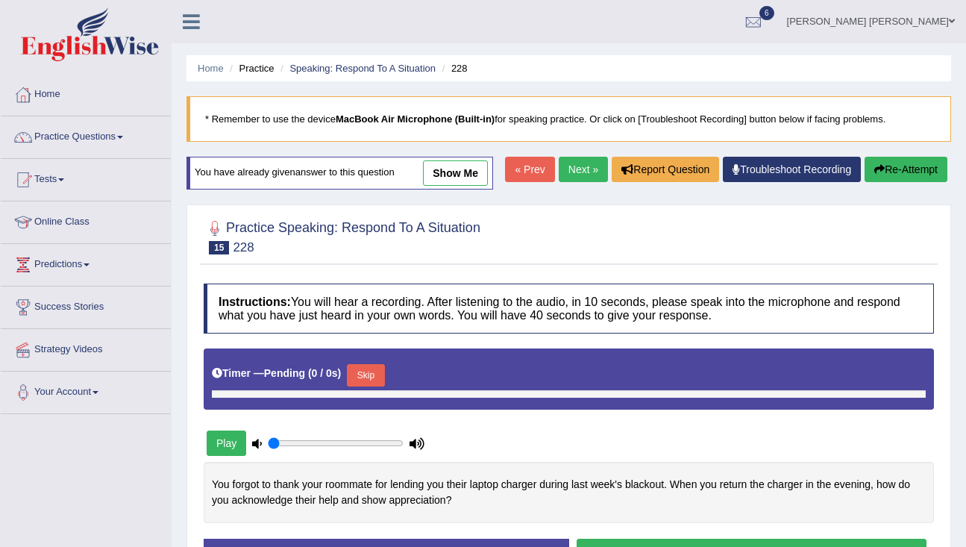
type input "1"
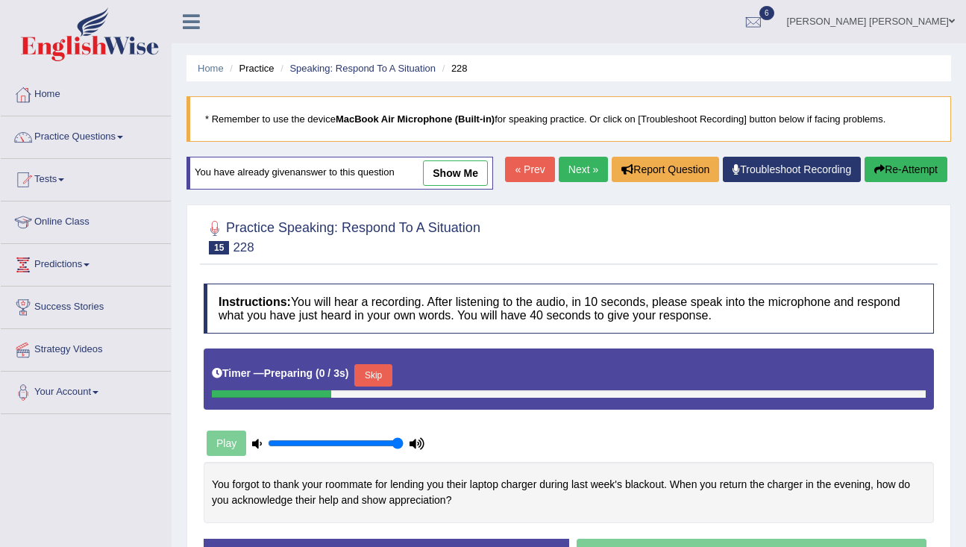
click at [380, 386] on button "Skip" at bounding box center [372, 375] width 37 height 22
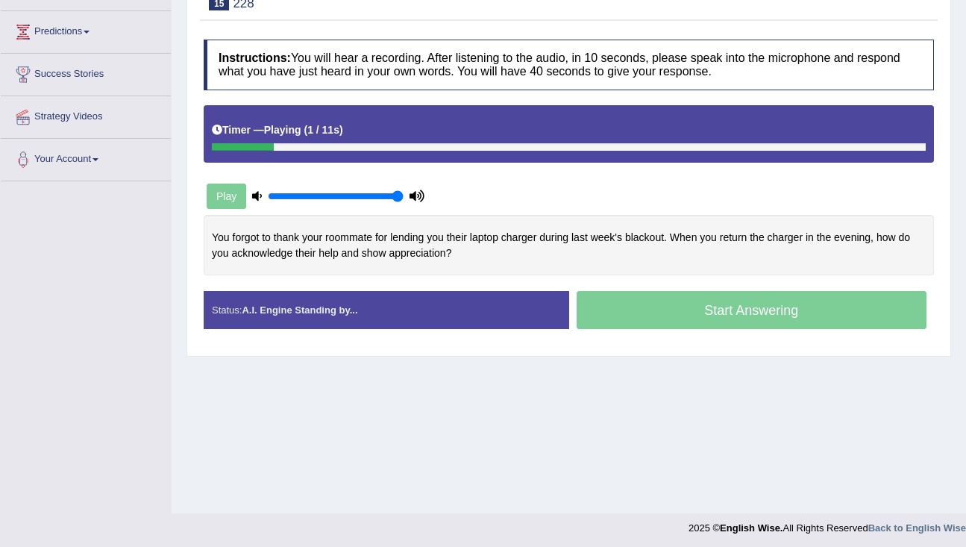
scroll to position [236, 0]
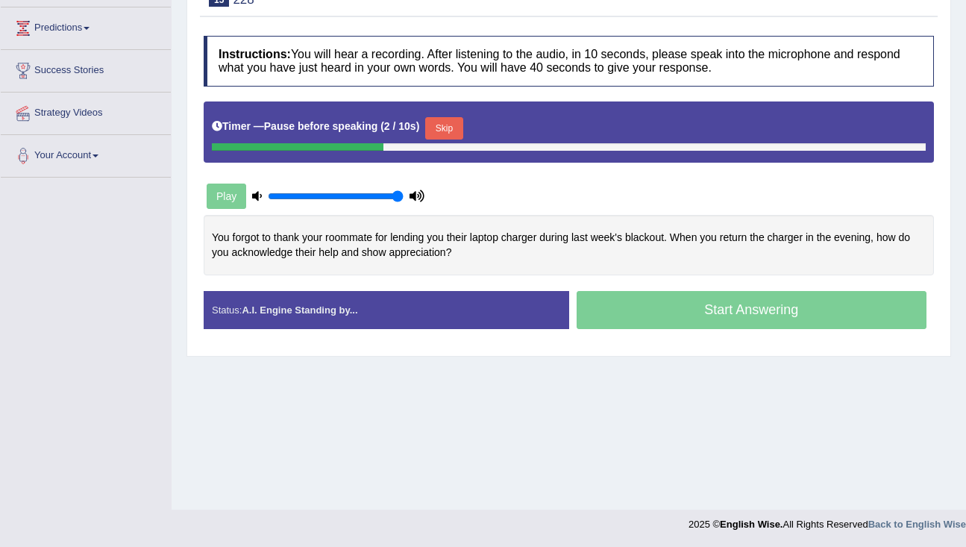
click at [444, 134] on button "Skip" at bounding box center [443, 128] width 37 height 22
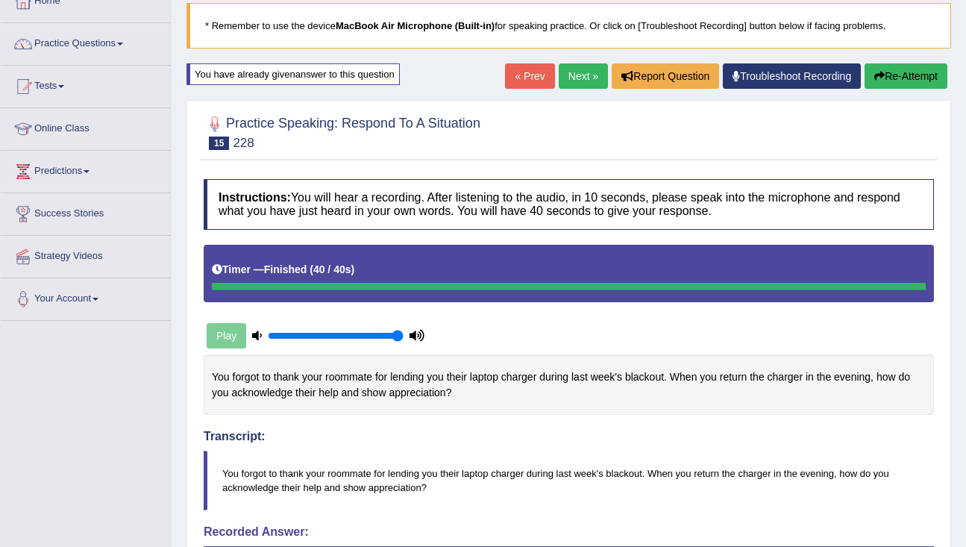
scroll to position [0, 0]
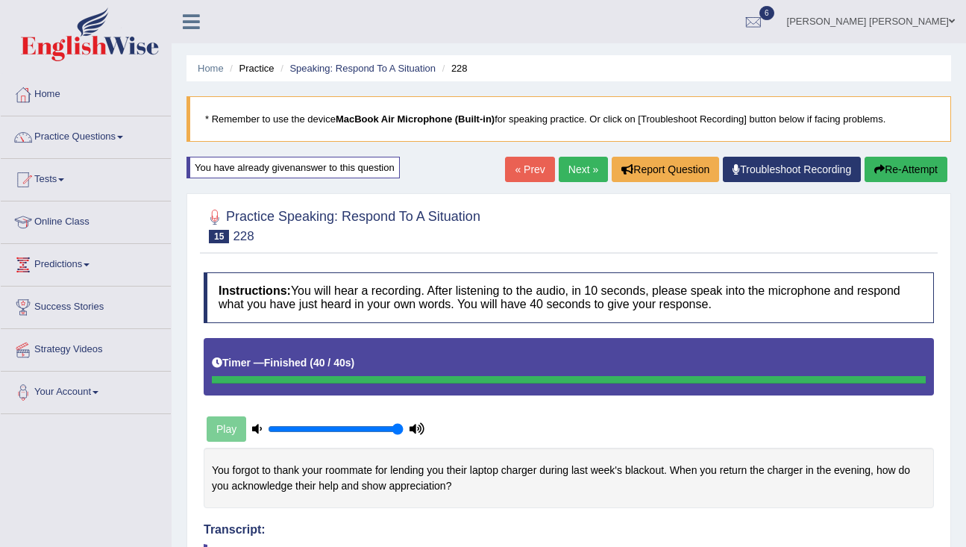
click at [567, 169] on link "Next »" at bounding box center [583, 169] width 49 height 25
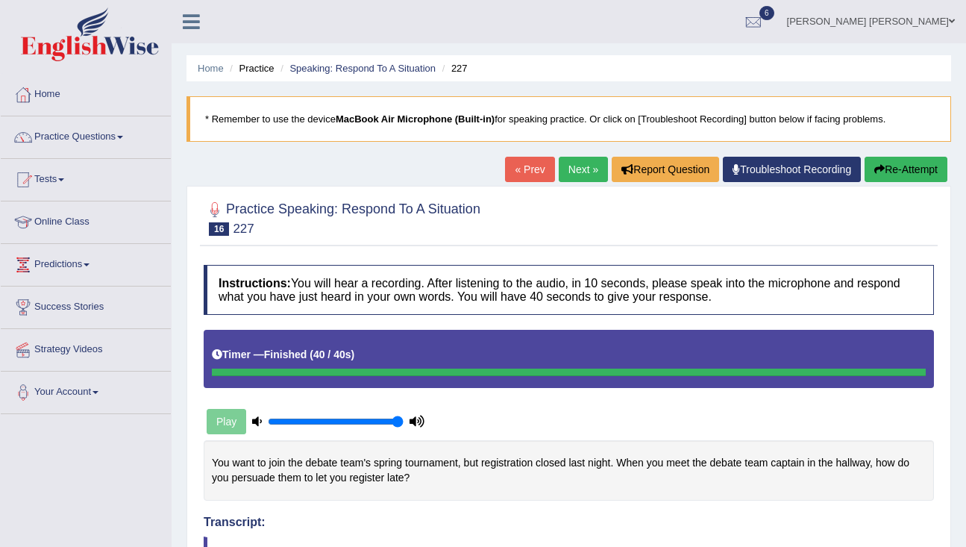
click at [561, 172] on link "Next »" at bounding box center [583, 169] width 49 height 25
click at [569, 164] on link "Next »" at bounding box center [583, 169] width 49 height 25
click at [915, 165] on button "Re-Attempt" at bounding box center [906, 169] width 83 height 25
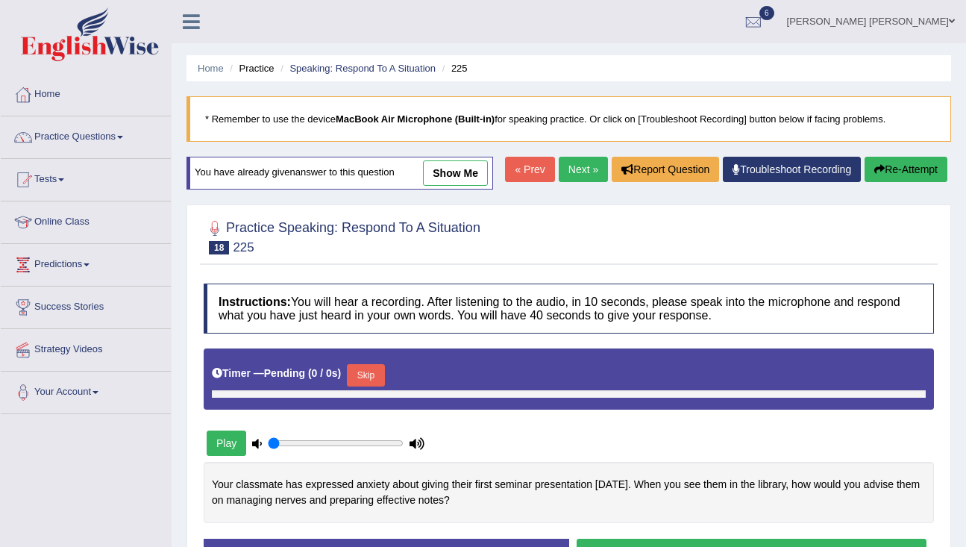
type input "1"
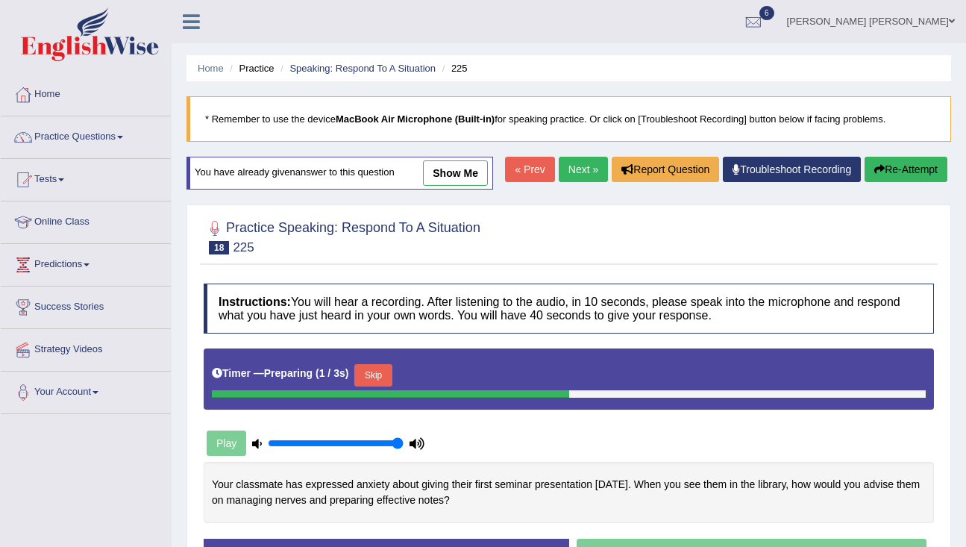
click at [384, 386] on button "Skip" at bounding box center [372, 375] width 37 height 22
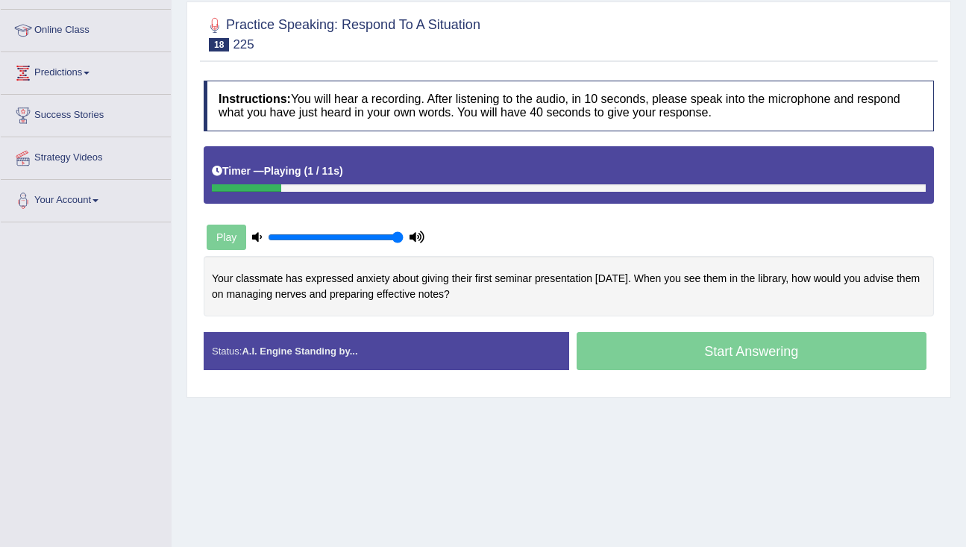
scroll to position [198, 0]
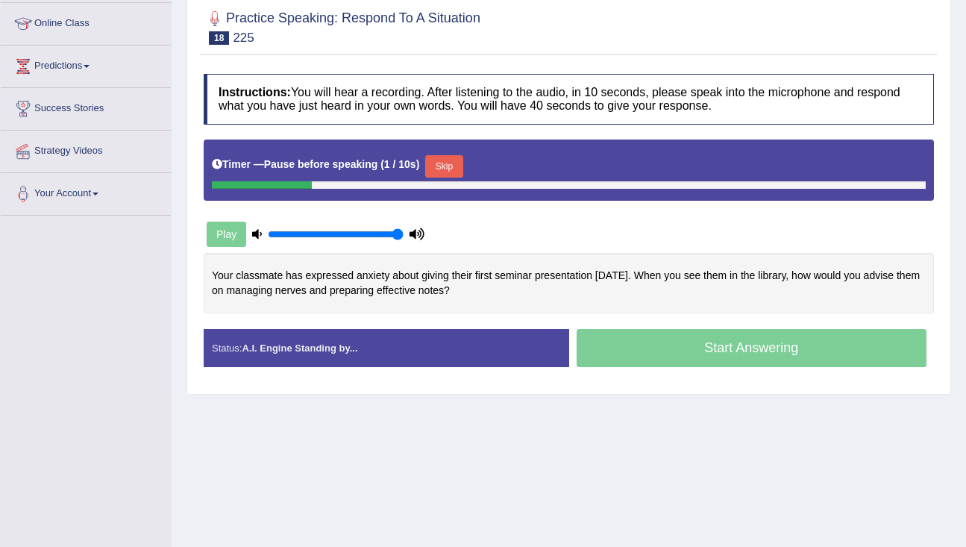
click at [451, 174] on button "Skip" at bounding box center [443, 166] width 37 height 22
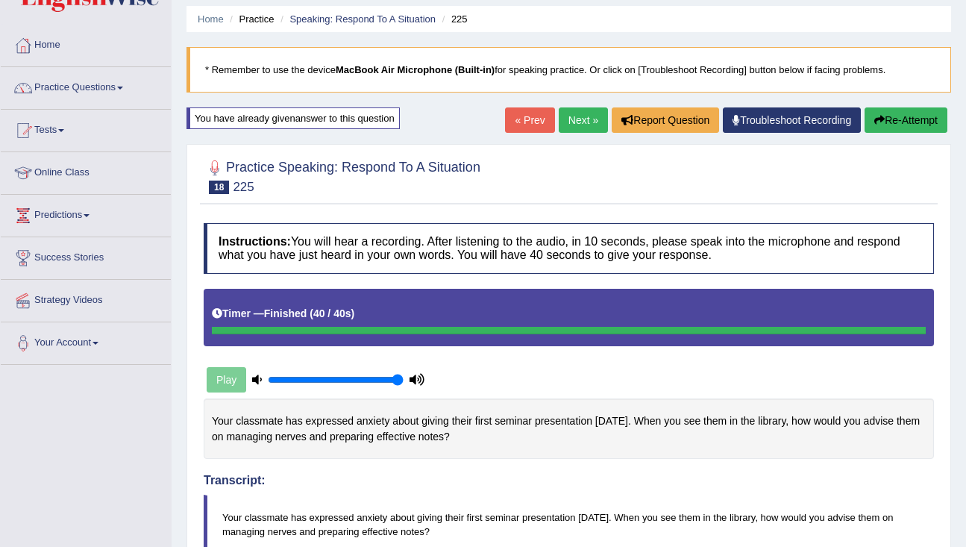
scroll to position [39, 0]
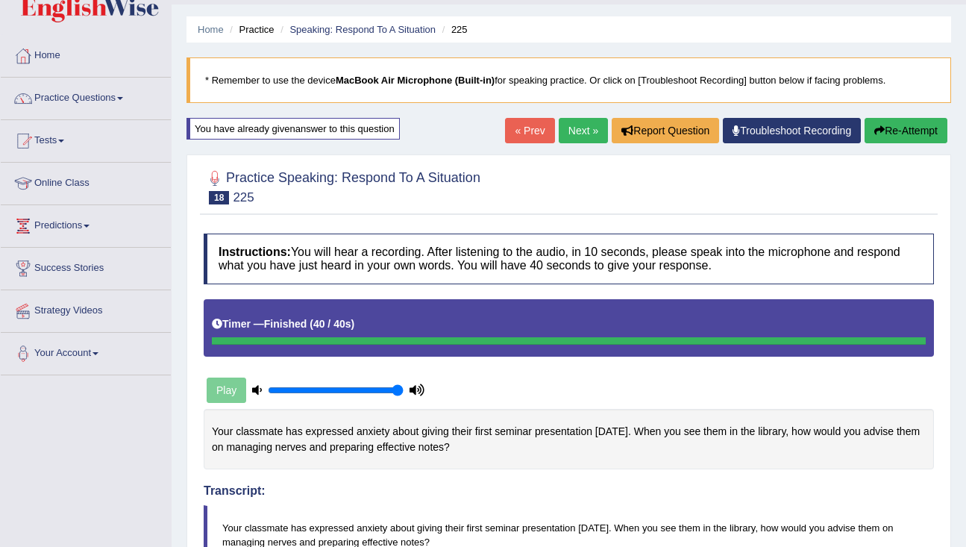
click at [564, 134] on link "Next »" at bounding box center [583, 130] width 49 height 25
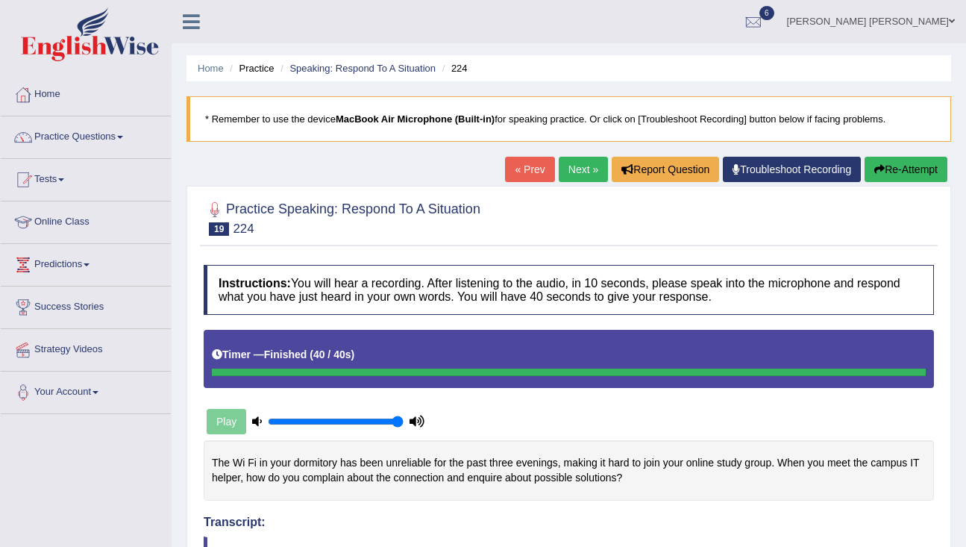
click at [571, 180] on link "Next »" at bounding box center [583, 169] width 49 height 25
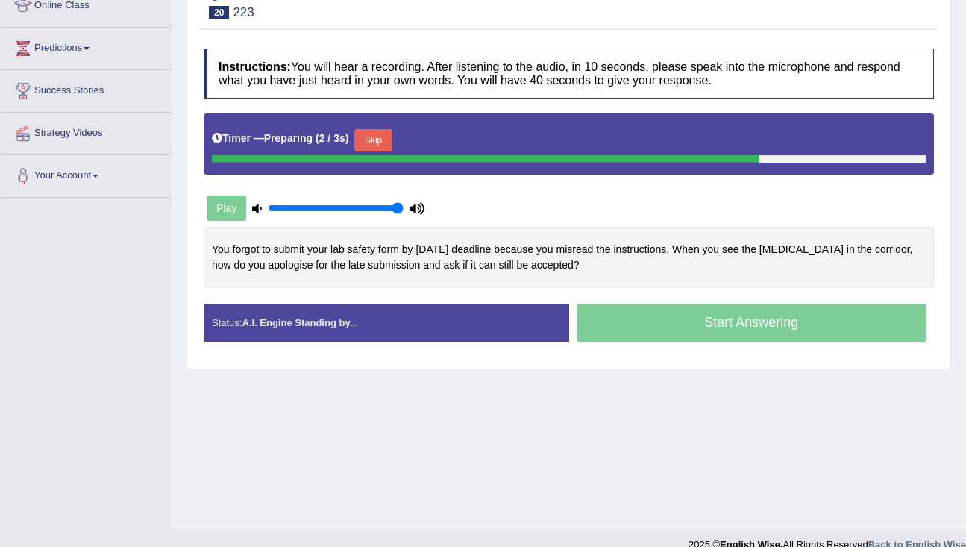
scroll to position [217, 0]
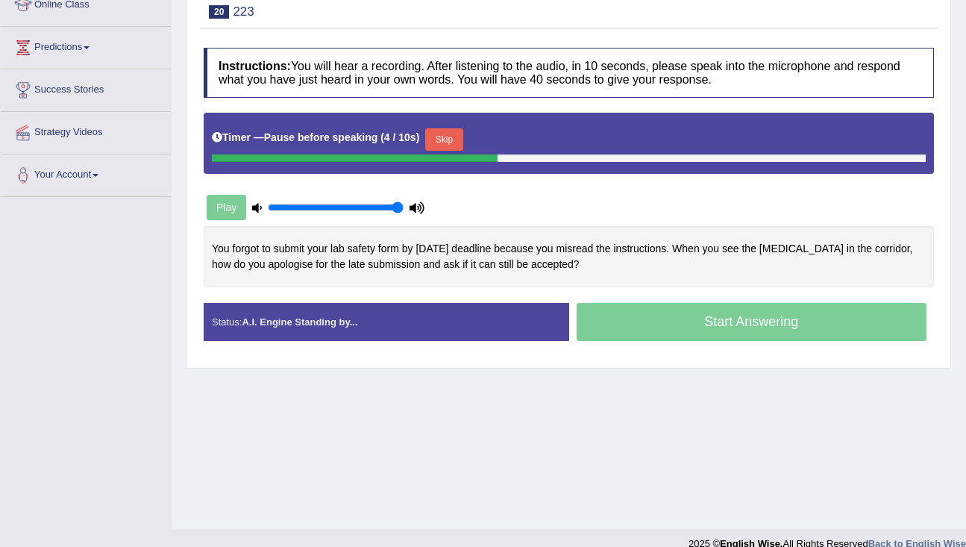
click at [444, 140] on button "Skip" at bounding box center [443, 139] width 37 height 22
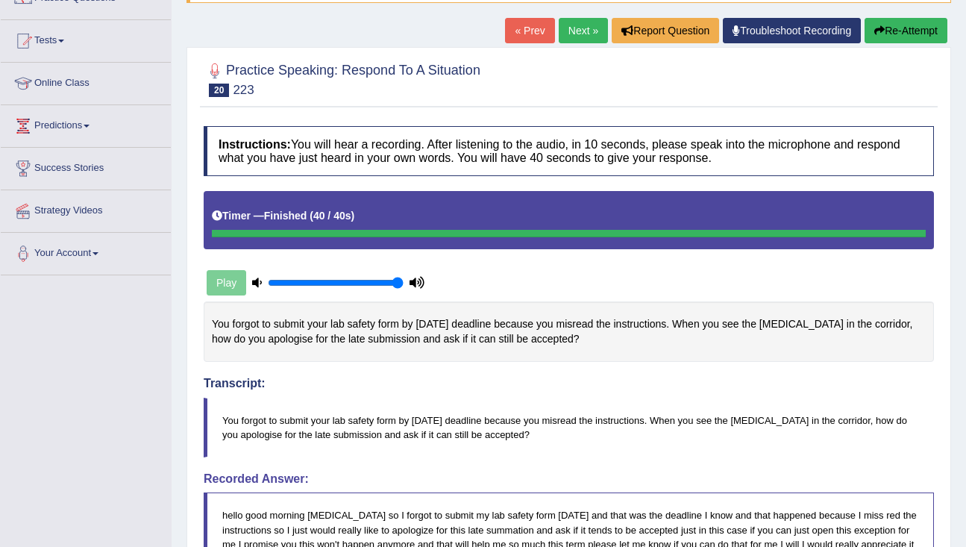
scroll to position [0, 0]
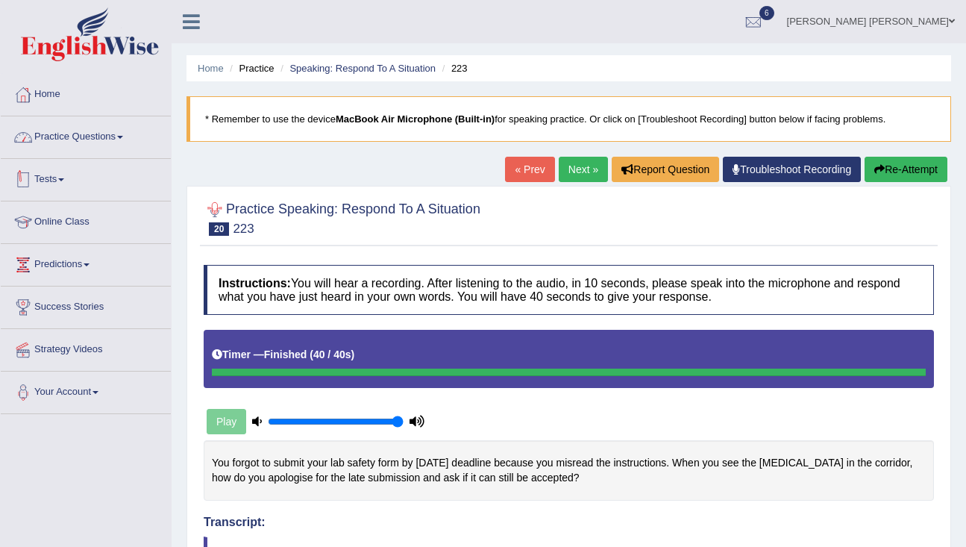
click at [46, 131] on link "Practice Questions" at bounding box center [86, 134] width 170 height 37
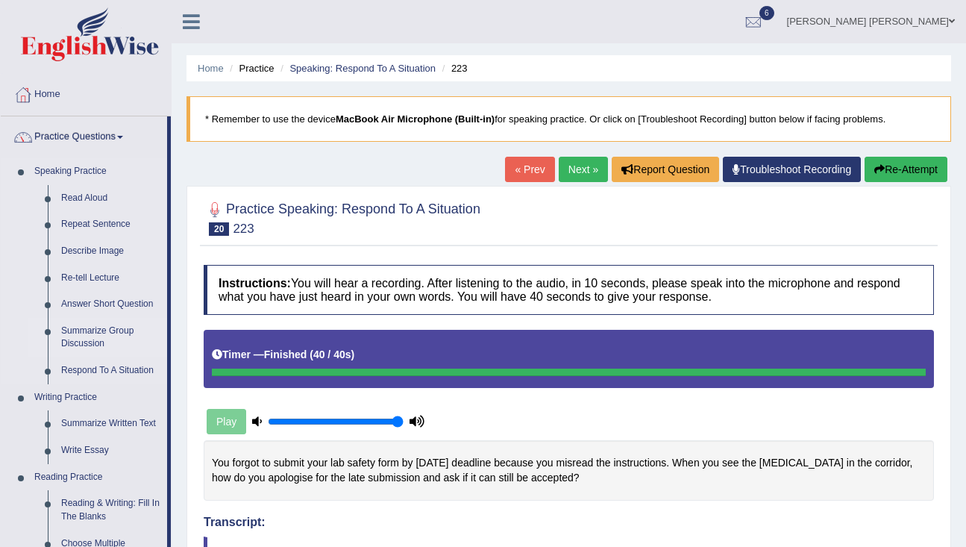
click at [102, 331] on link "Summarize Group Discussion" at bounding box center [110, 338] width 113 height 40
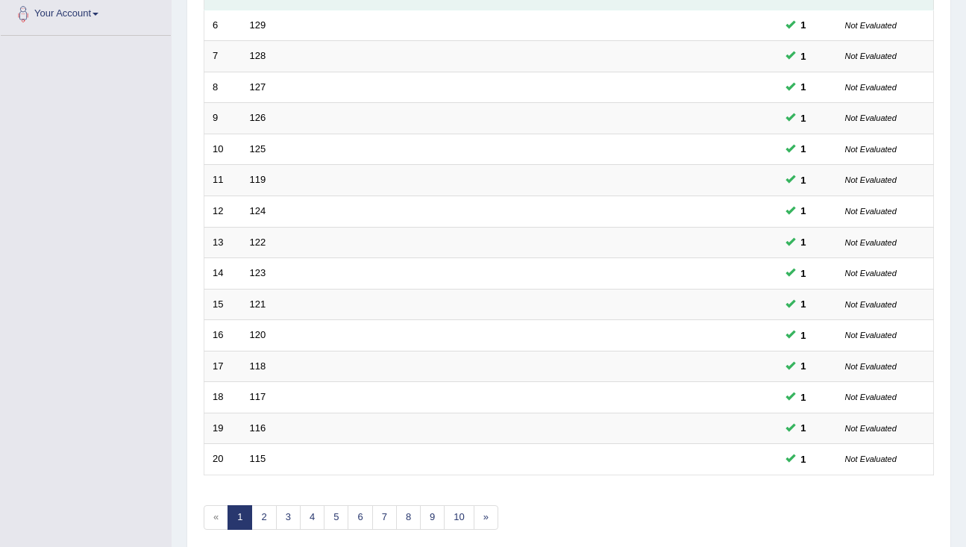
scroll to position [441, 0]
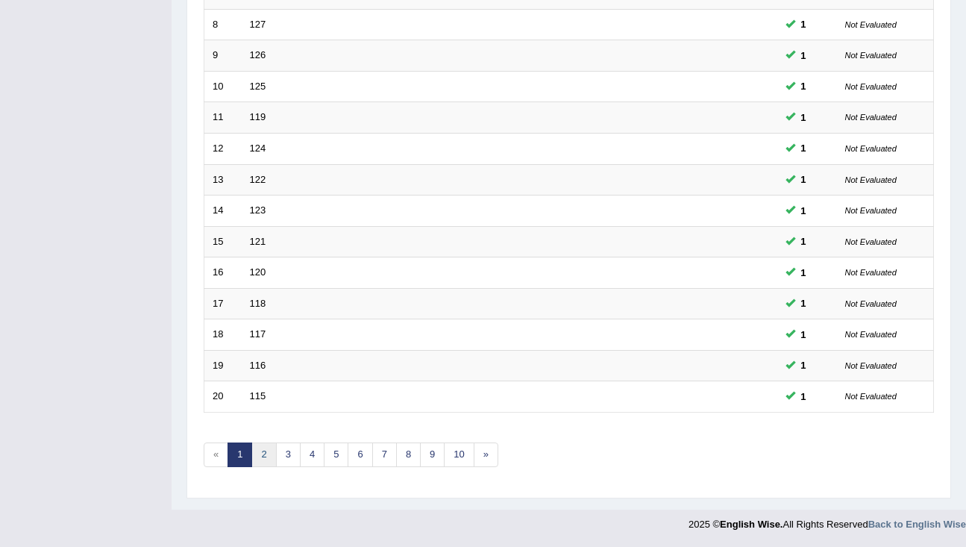
click at [265, 461] on link "2" at bounding box center [263, 454] width 25 height 25
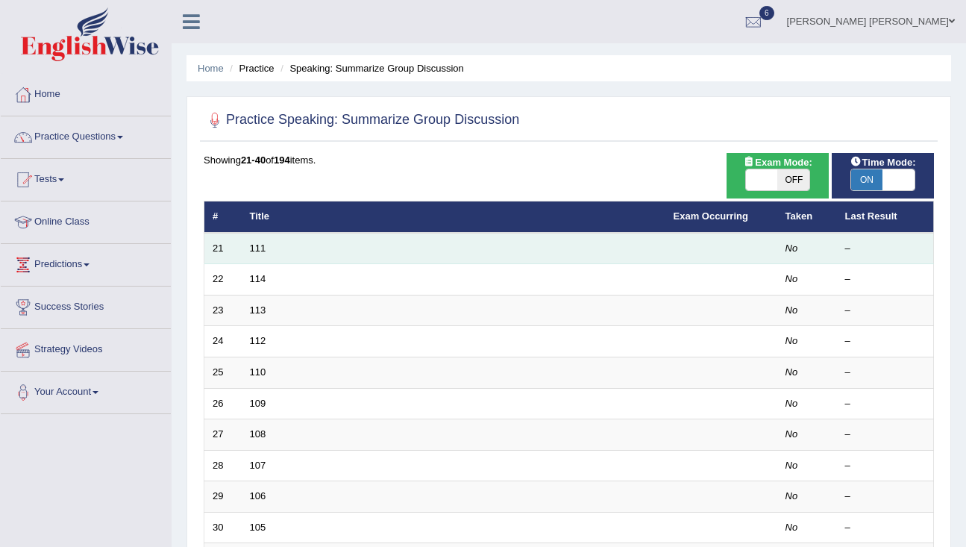
click at [217, 249] on td "21" at bounding box center [222, 248] width 37 height 31
click at [272, 248] on td "111" at bounding box center [454, 248] width 424 height 31
click at [263, 248] on link "111" at bounding box center [258, 247] width 16 height 11
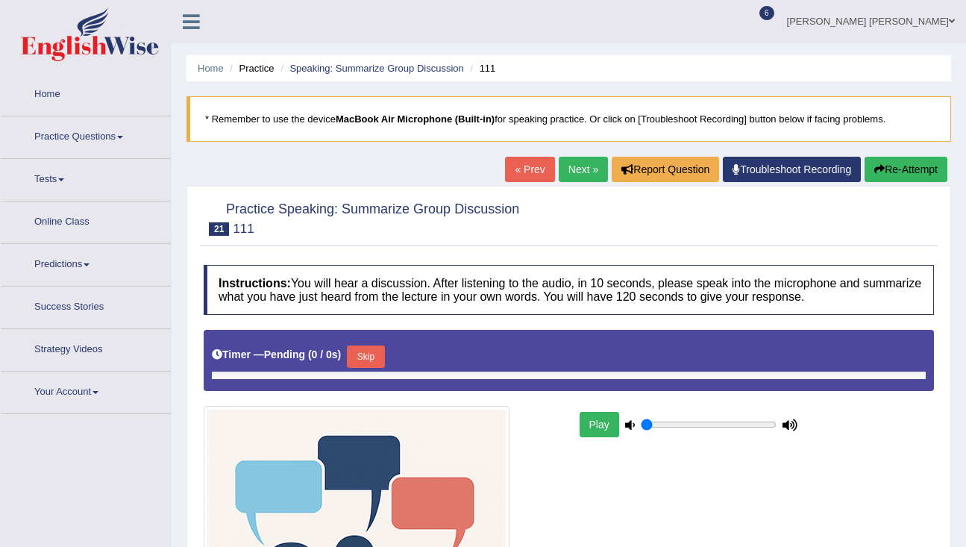
type input "1"
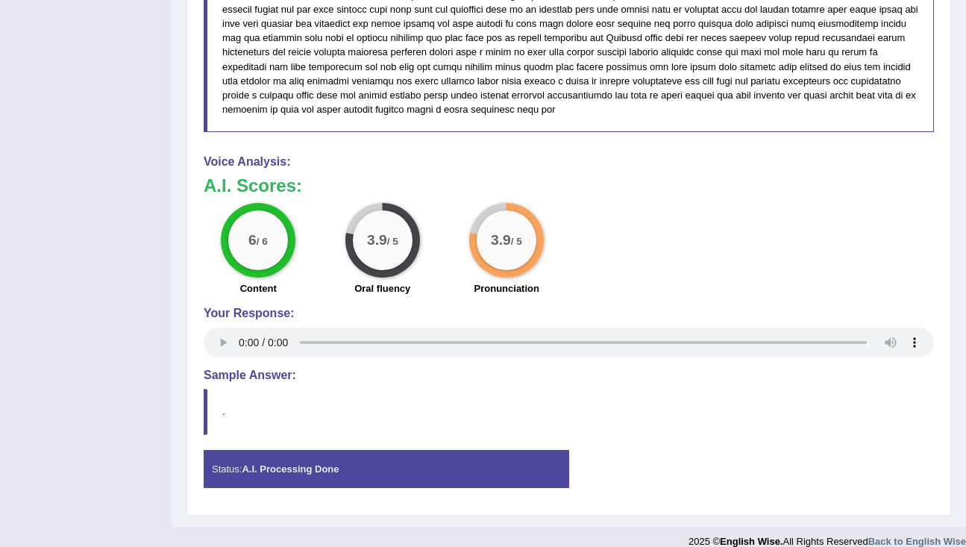
scroll to position [1091, 0]
